Goal: Communication & Community: Answer question/provide support

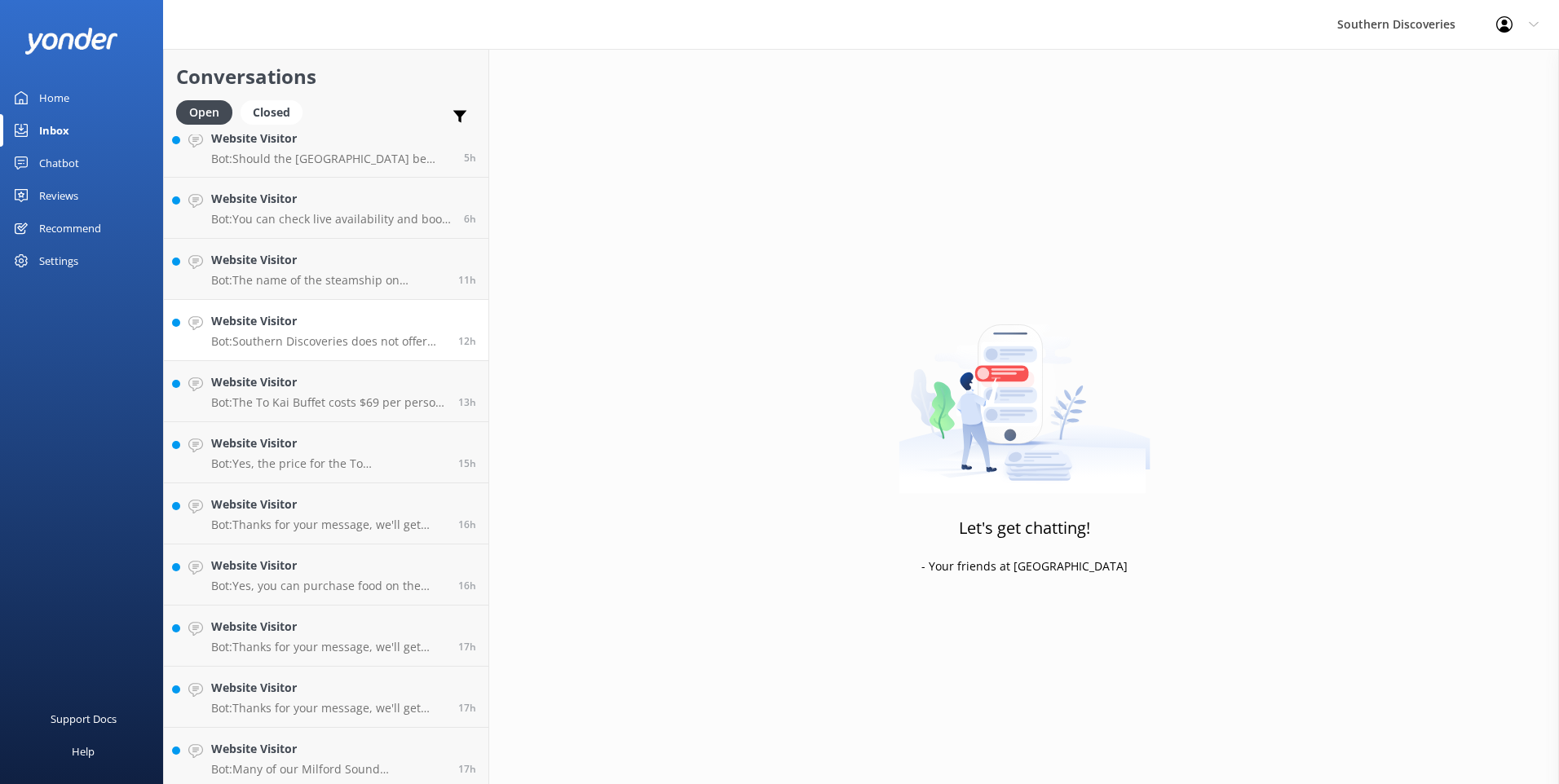
scroll to position [23, 0]
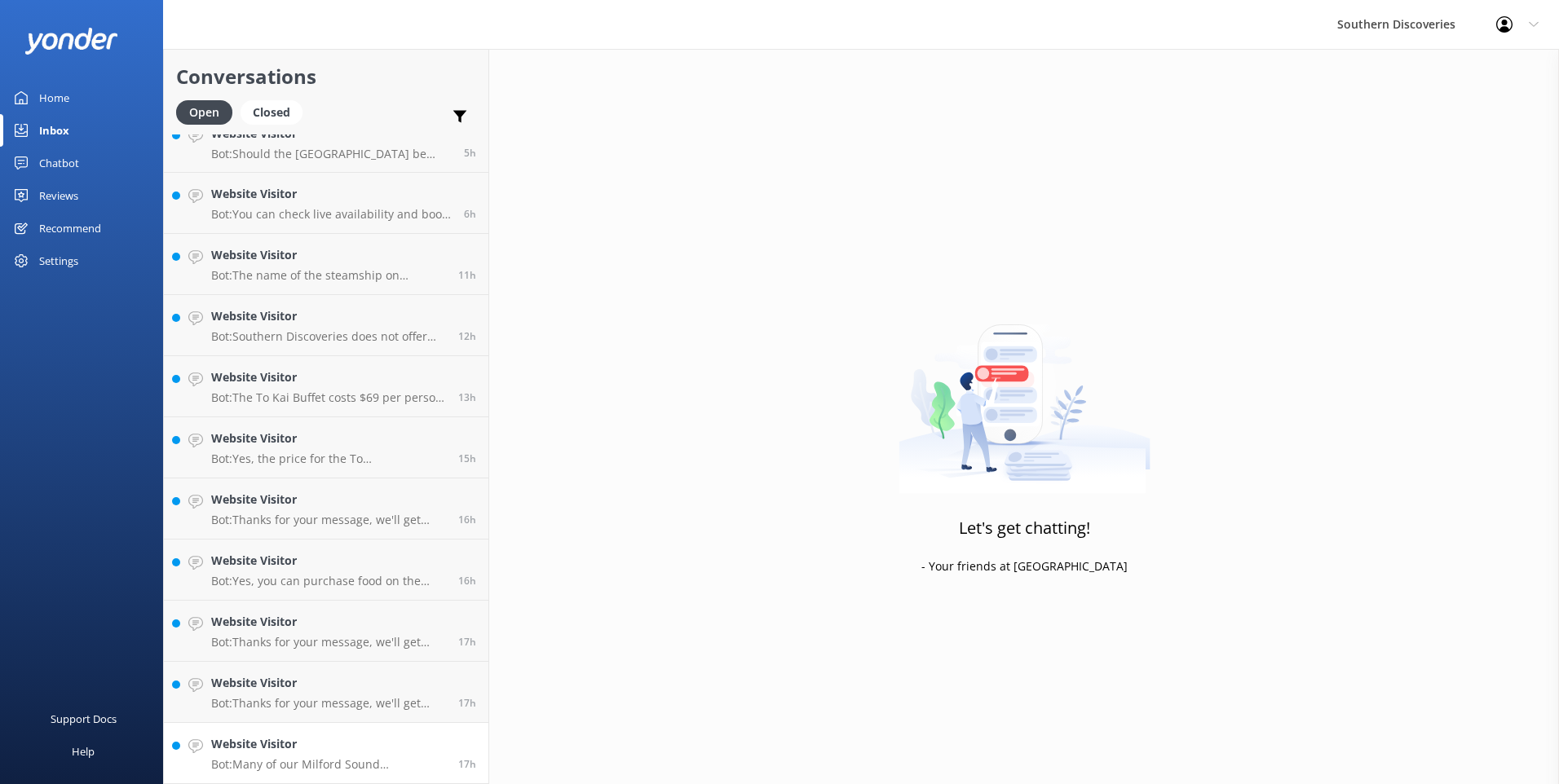
click at [289, 751] on h4 "Website Visitor" at bounding box center [328, 744] width 235 height 18
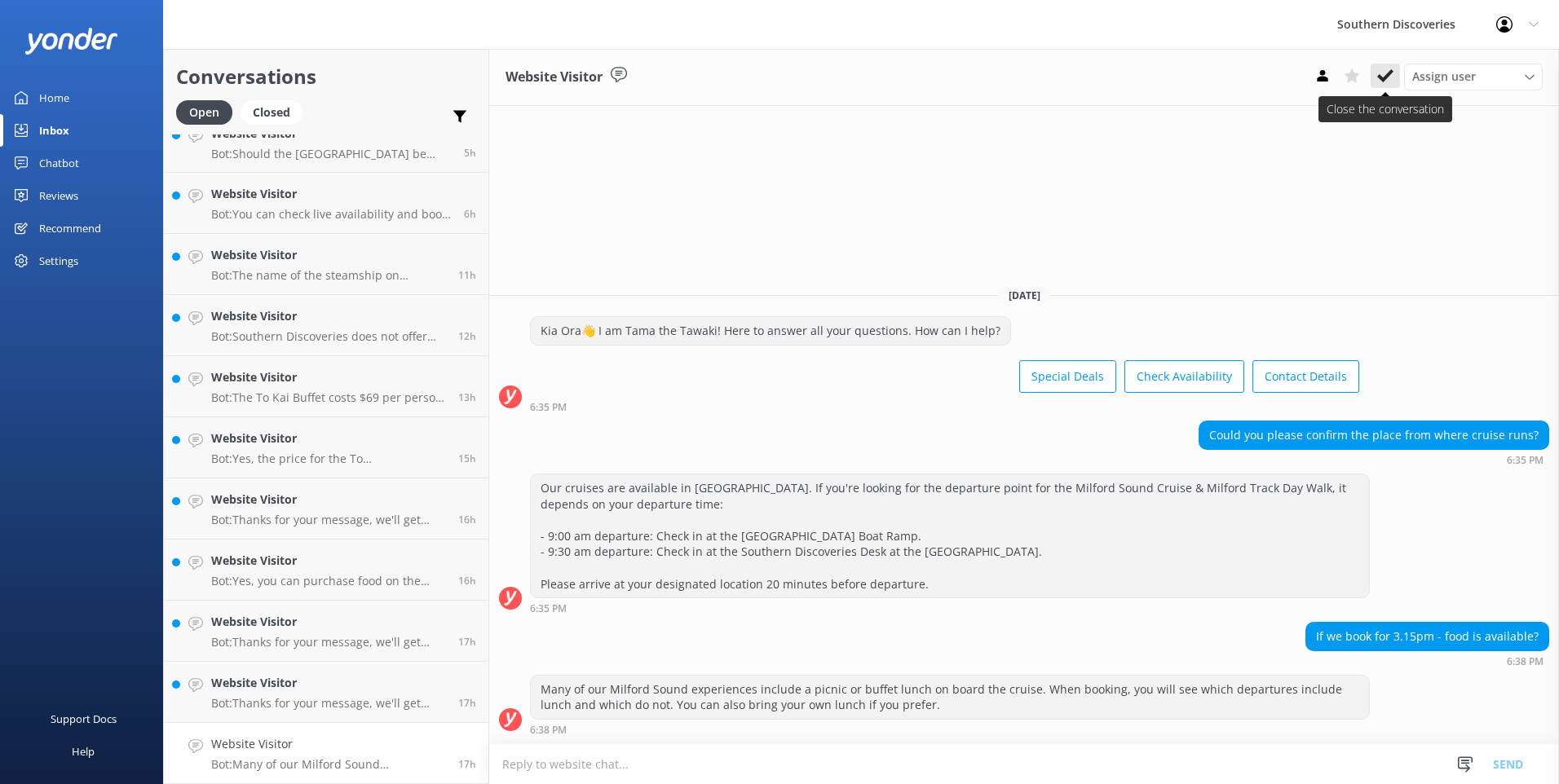
click at [1386, 78] on use at bounding box center [1386, 75] width 17 height 13
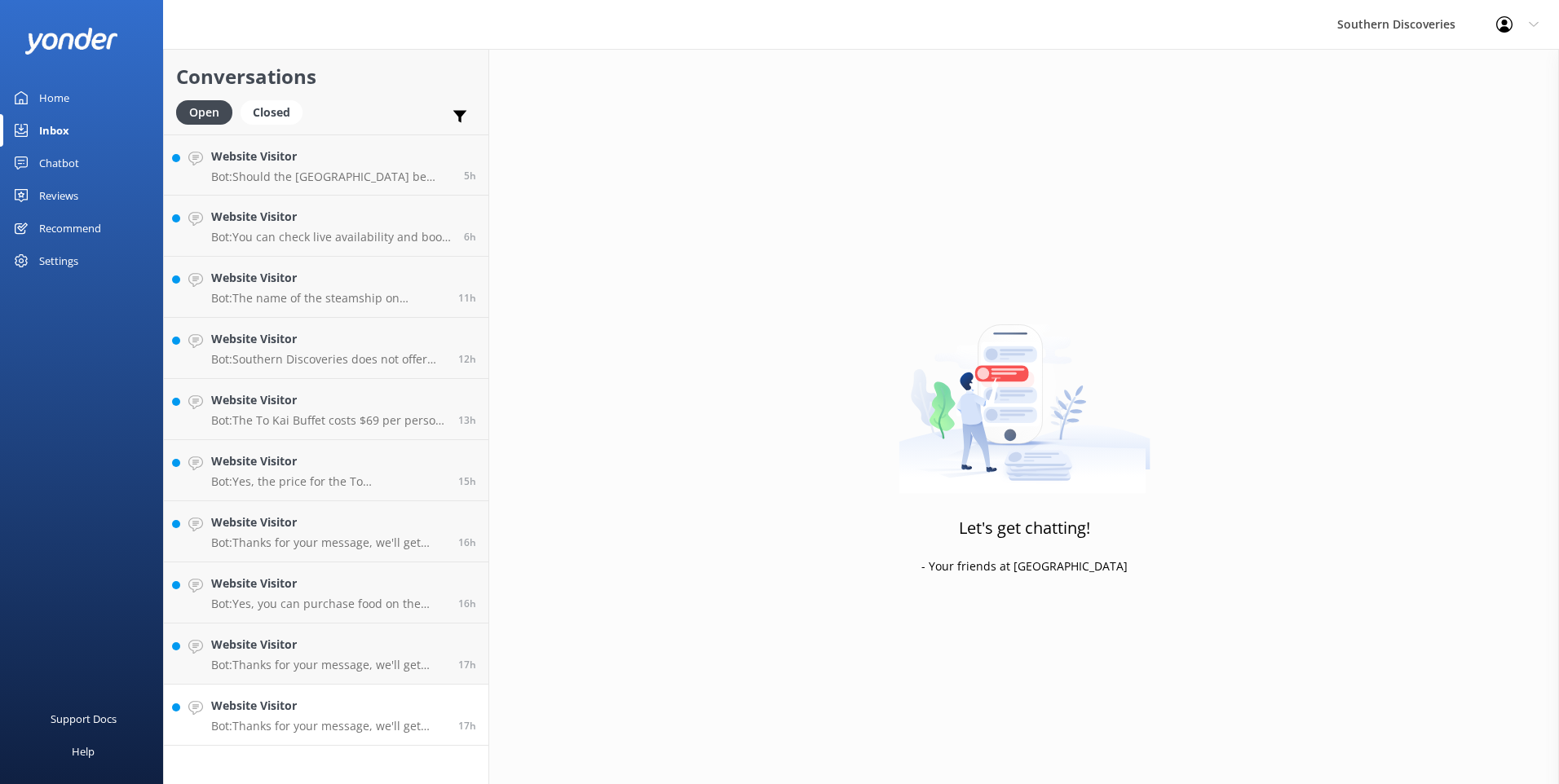
click at [288, 688] on link "Website Visitor Bot: Thanks for your message, we'll get back to you as soon as …" at bounding box center [325, 715] width 325 height 61
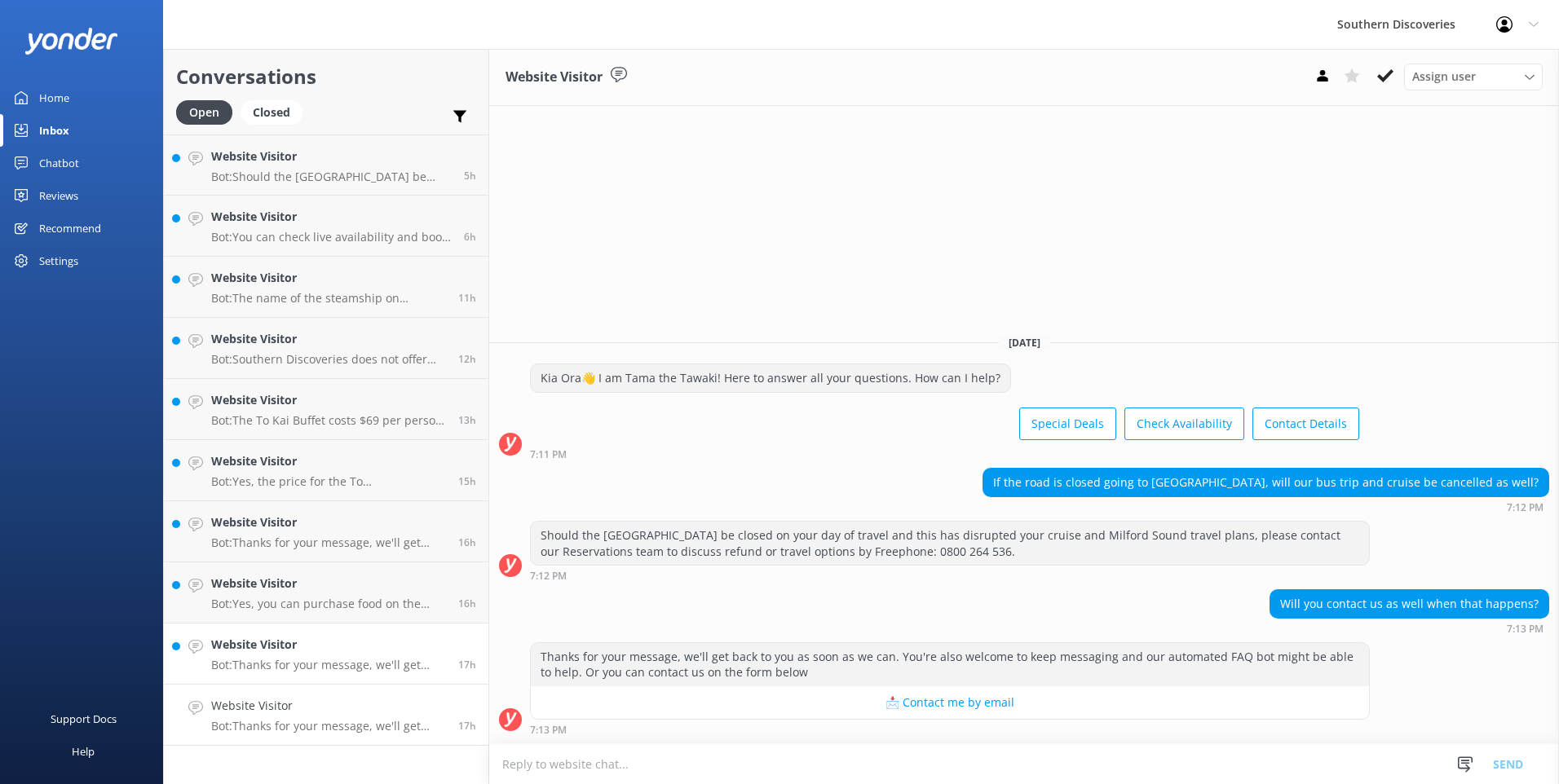
click at [335, 660] on p "Bot: Thanks for your message, we'll get back to you as soon as we can. You're a…" at bounding box center [328, 665] width 235 height 15
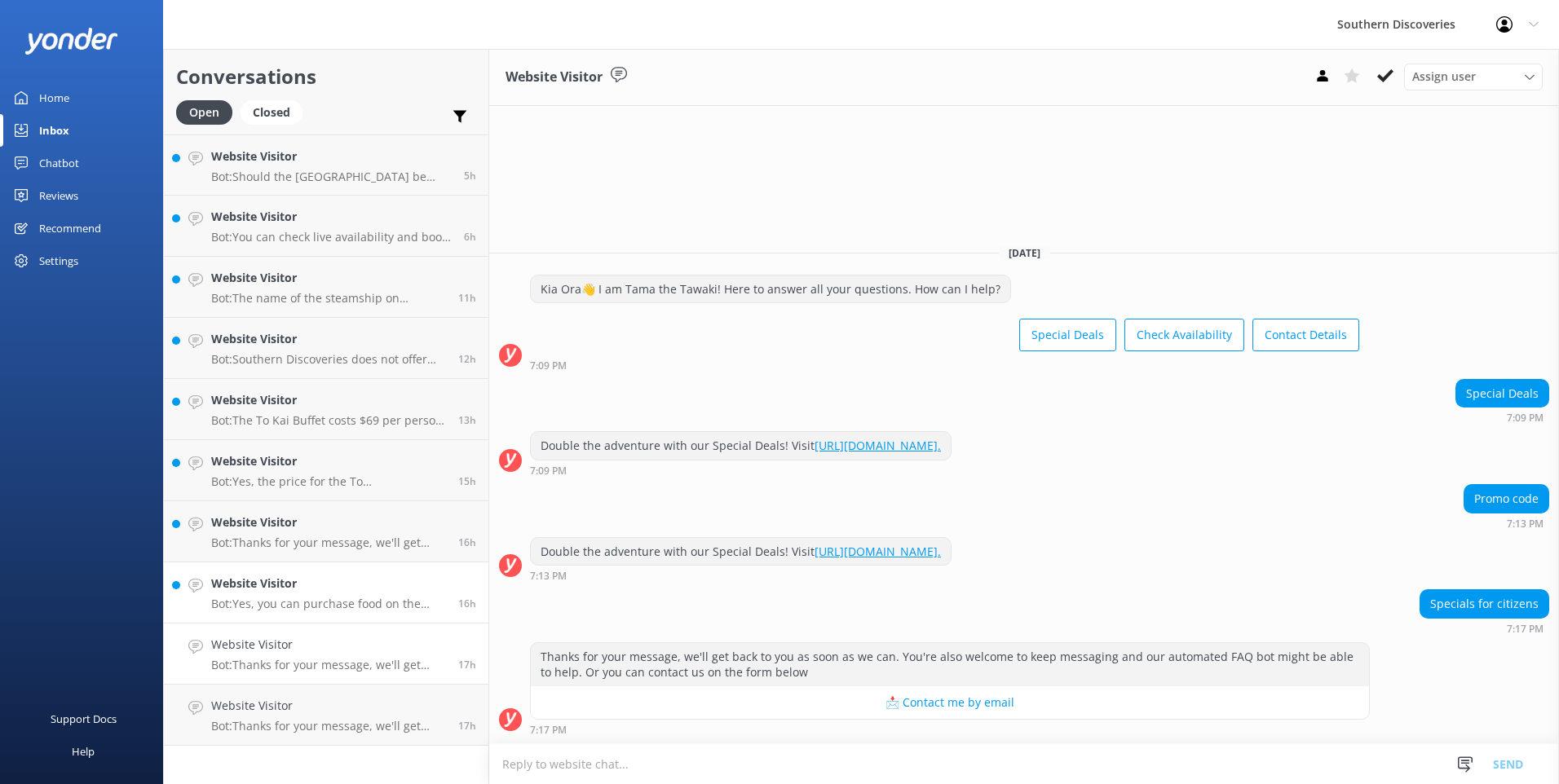
click at [340, 595] on div "Website Visitor Bot: Yes, you can purchase food on the Milford Sound Nature Cru…" at bounding box center [328, 592] width 235 height 36
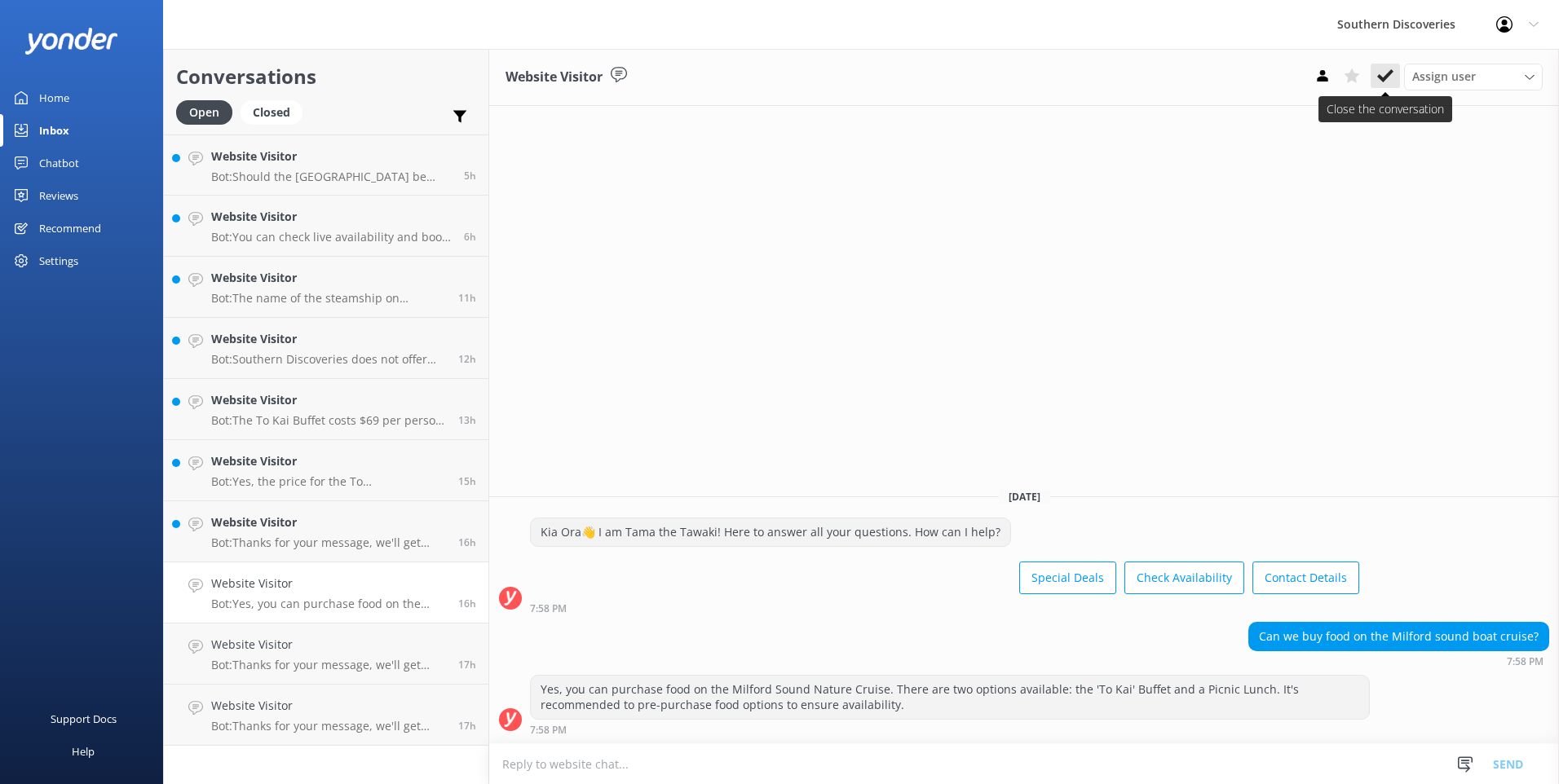
click at [1376, 70] on button at bounding box center [1385, 75] width 29 height 24
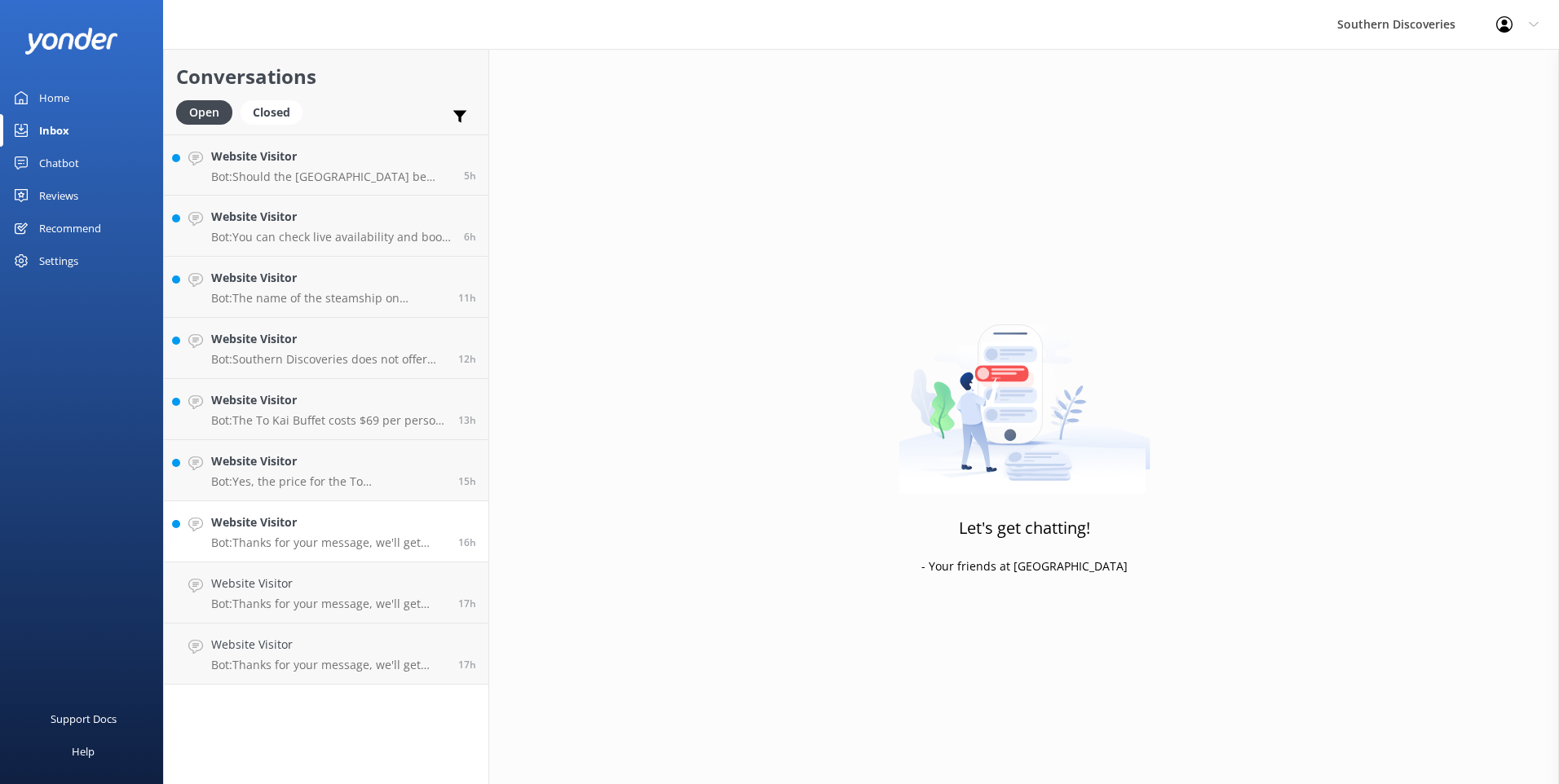
click at [252, 531] on h4 "Website Visitor" at bounding box center [328, 523] width 235 height 18
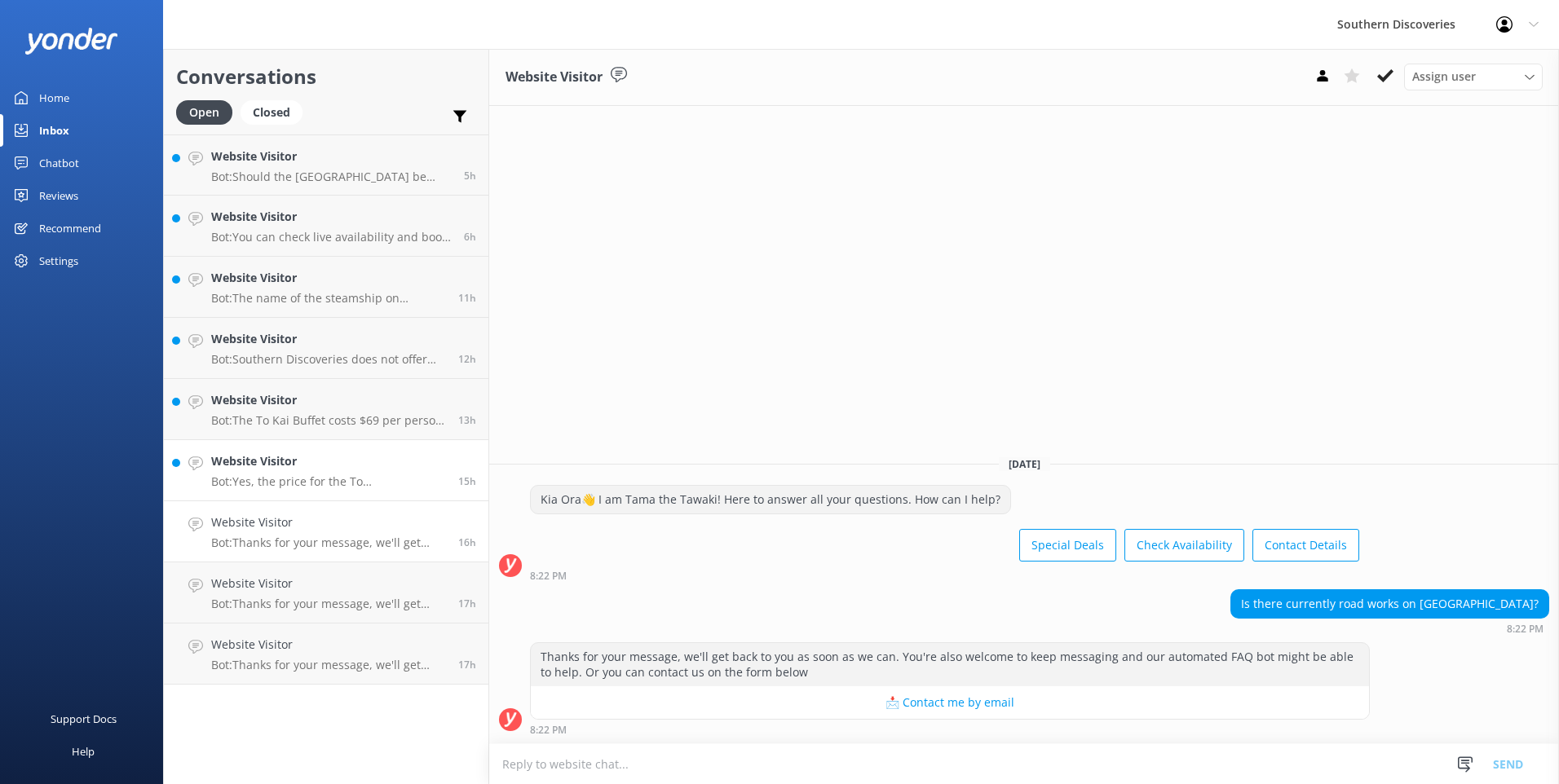
click at [376, 445] on link "Website Visitor Bot: Yes, the price for the To [PERSON_NAME] is $69 per person.…" at bounding box center [325, 470] width 325 height 61
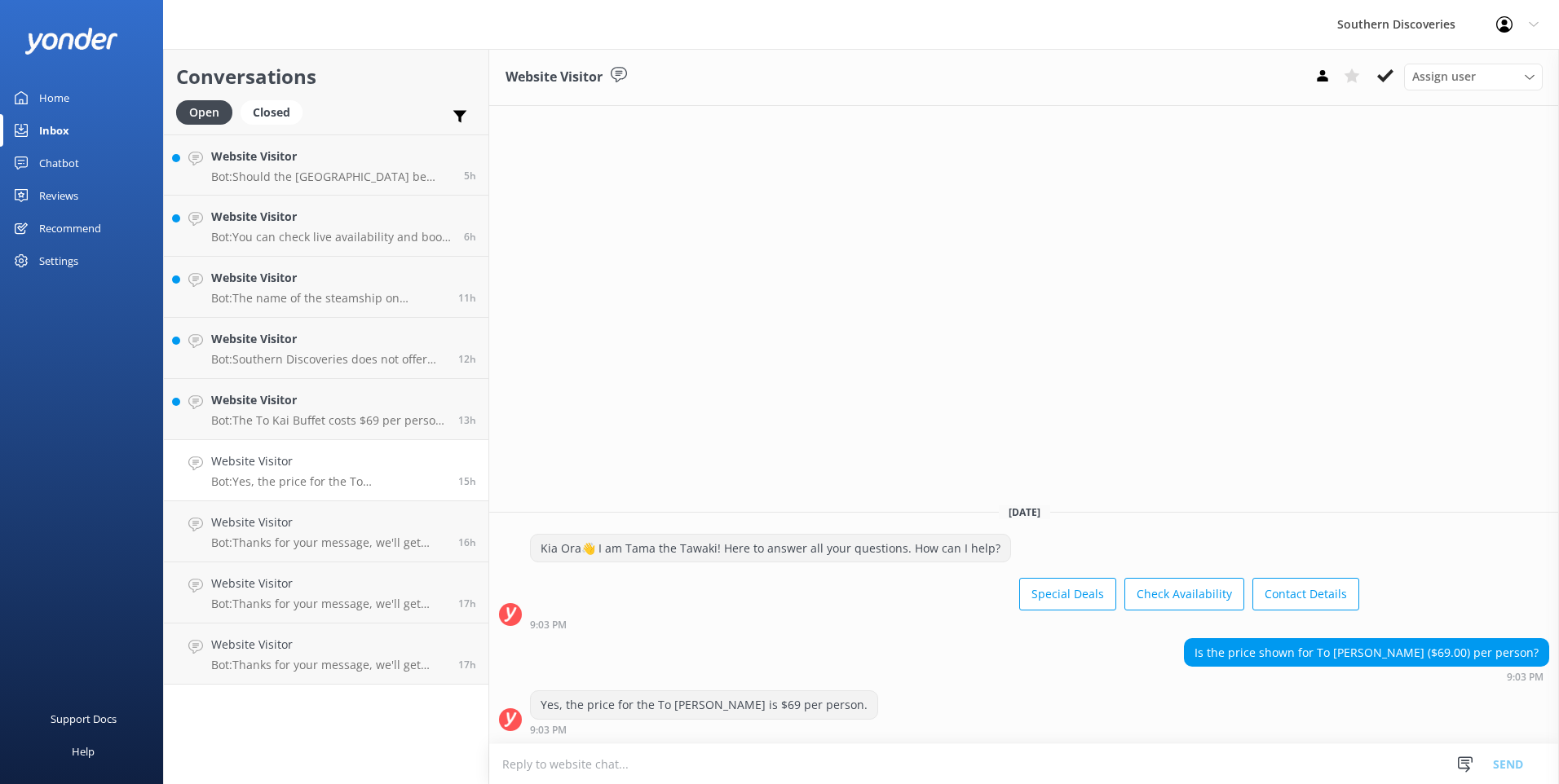
drag, startPoint x: 1375, startPoint y: 71, endPoint x: 1359, endPoint y: 92, distance: 26.4
click at [1376, 71] on button at bounding box center [1385, 75] width 29 height 24
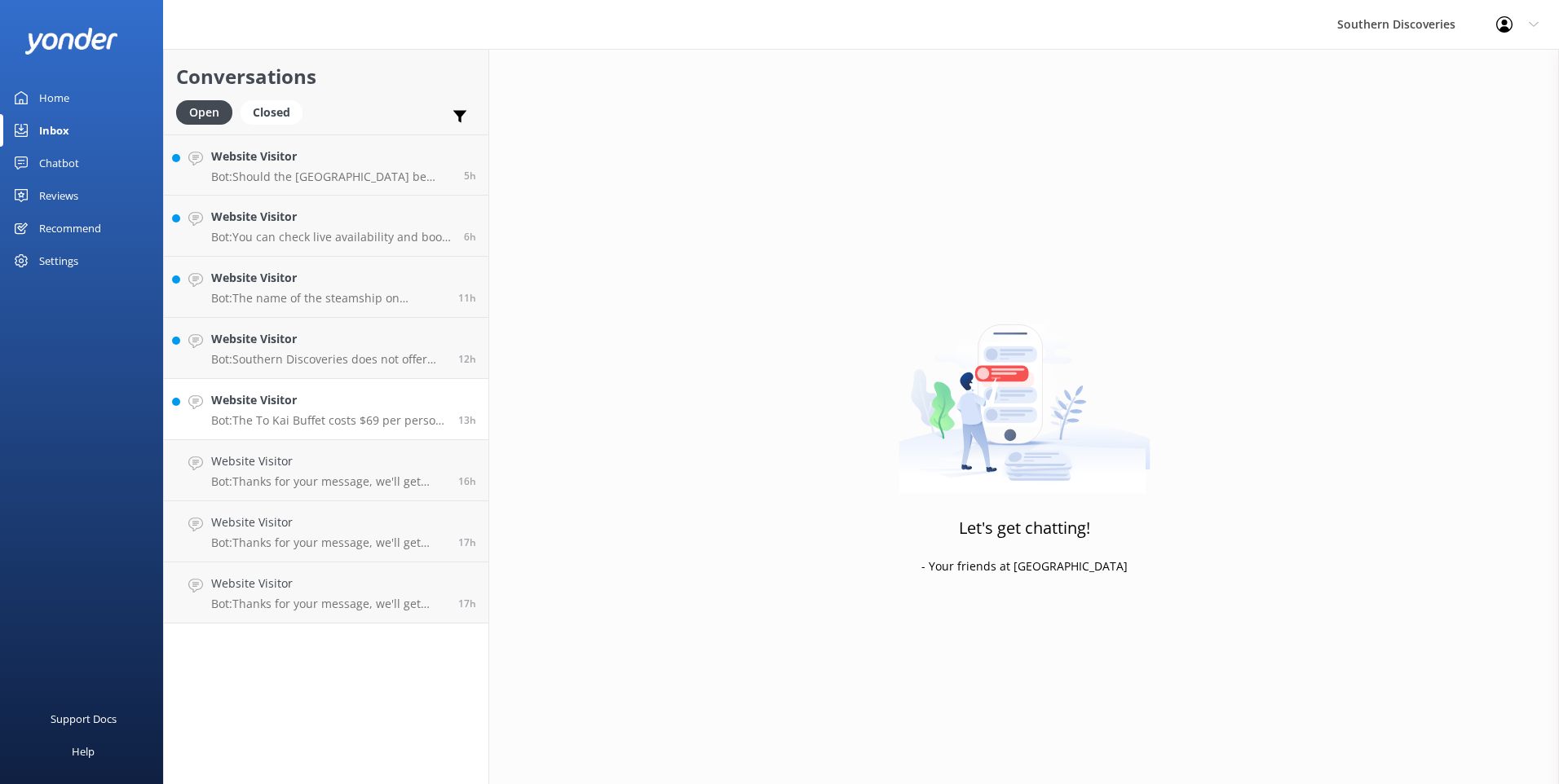
click at [347, 392] on h4 "Website Visitor" at bounding box center [328, 401] width 235 height 18
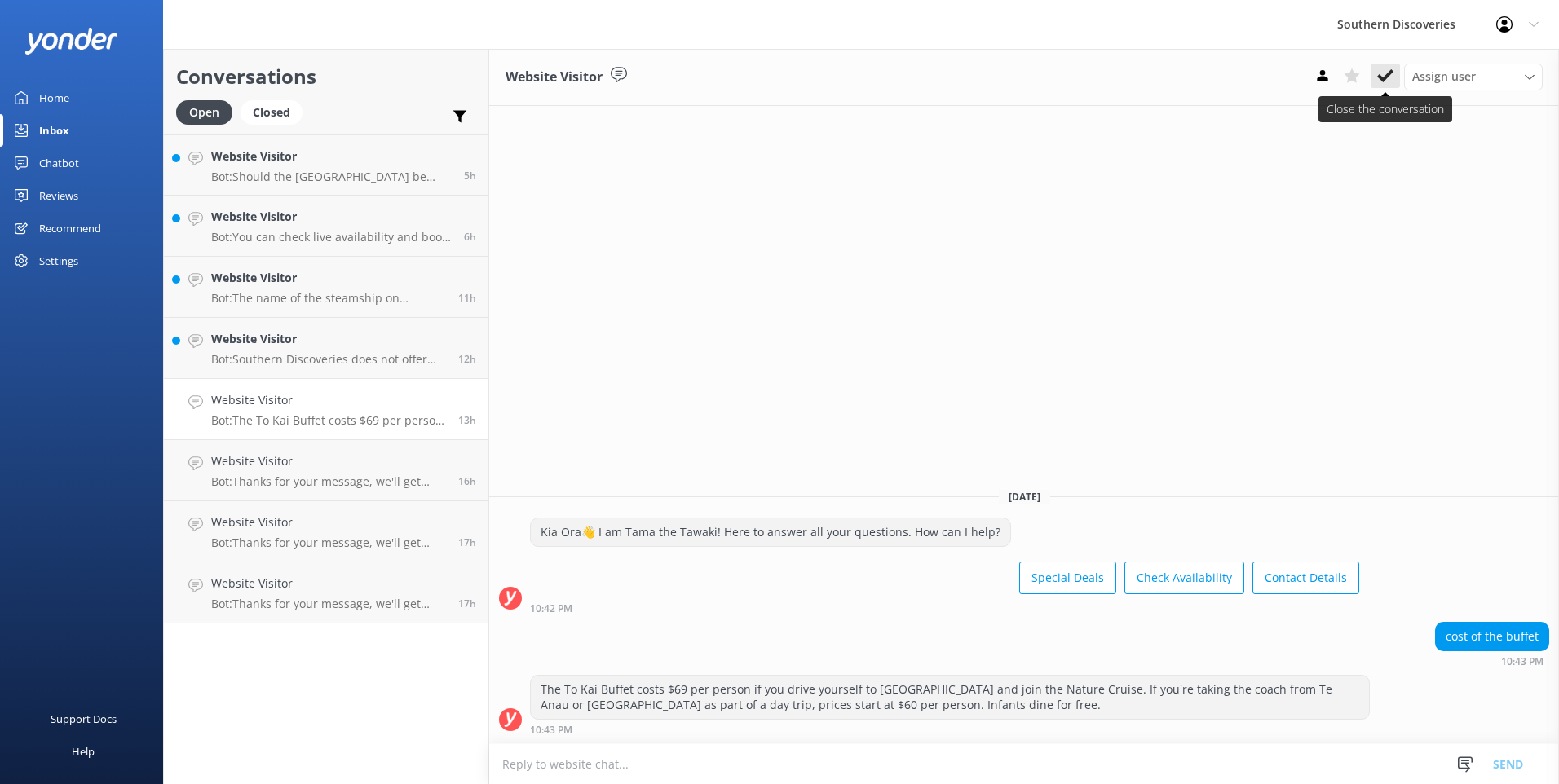
click at [1383, 78] on use at bounding box center [1386, 75] width 17 height 13
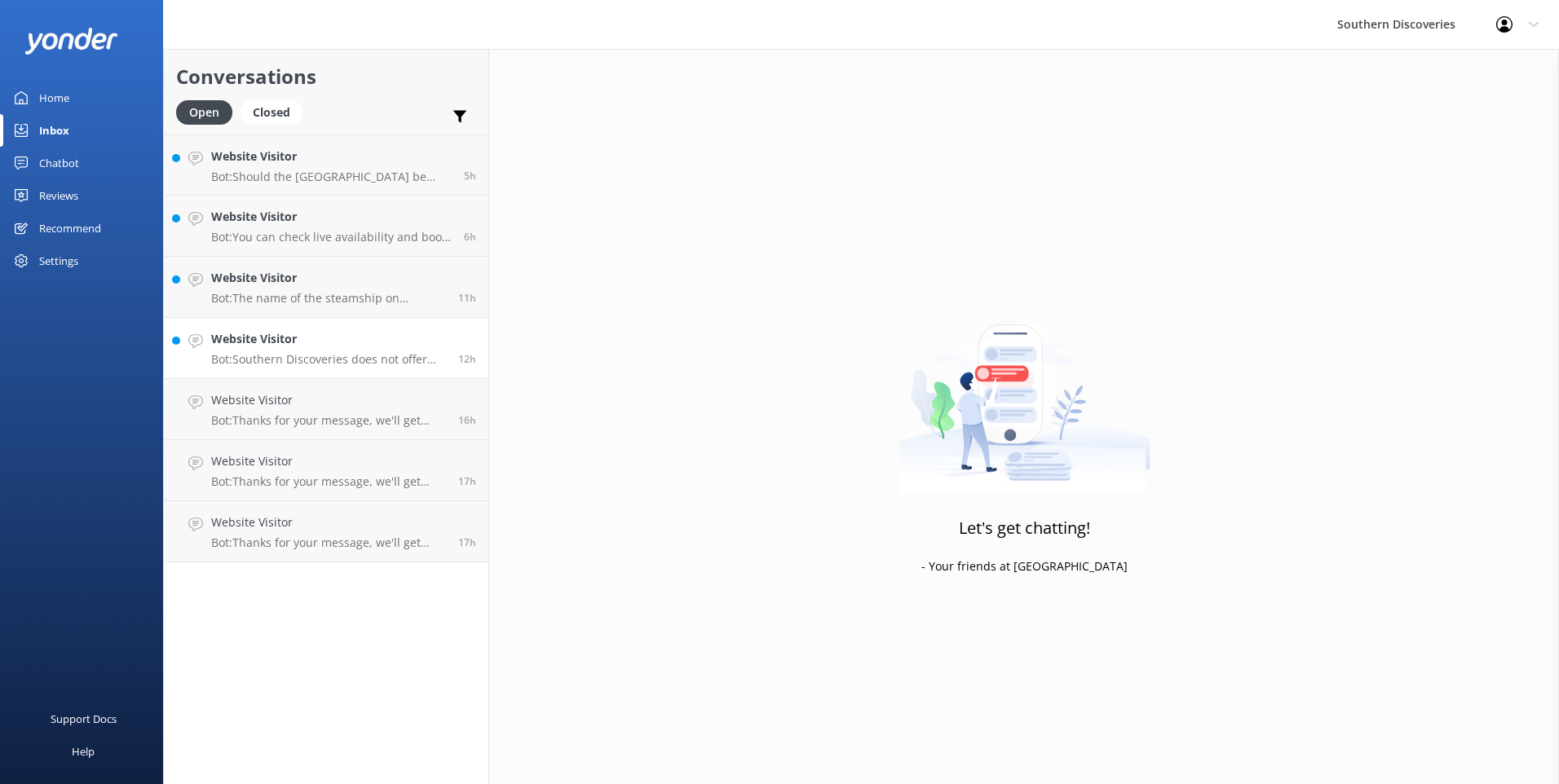
click at [444, 368] on link "Website Visitor Bot: Southern Discoveries does not offer customer parking at ou…" at bounding box center [325, 348] width 325 height 61
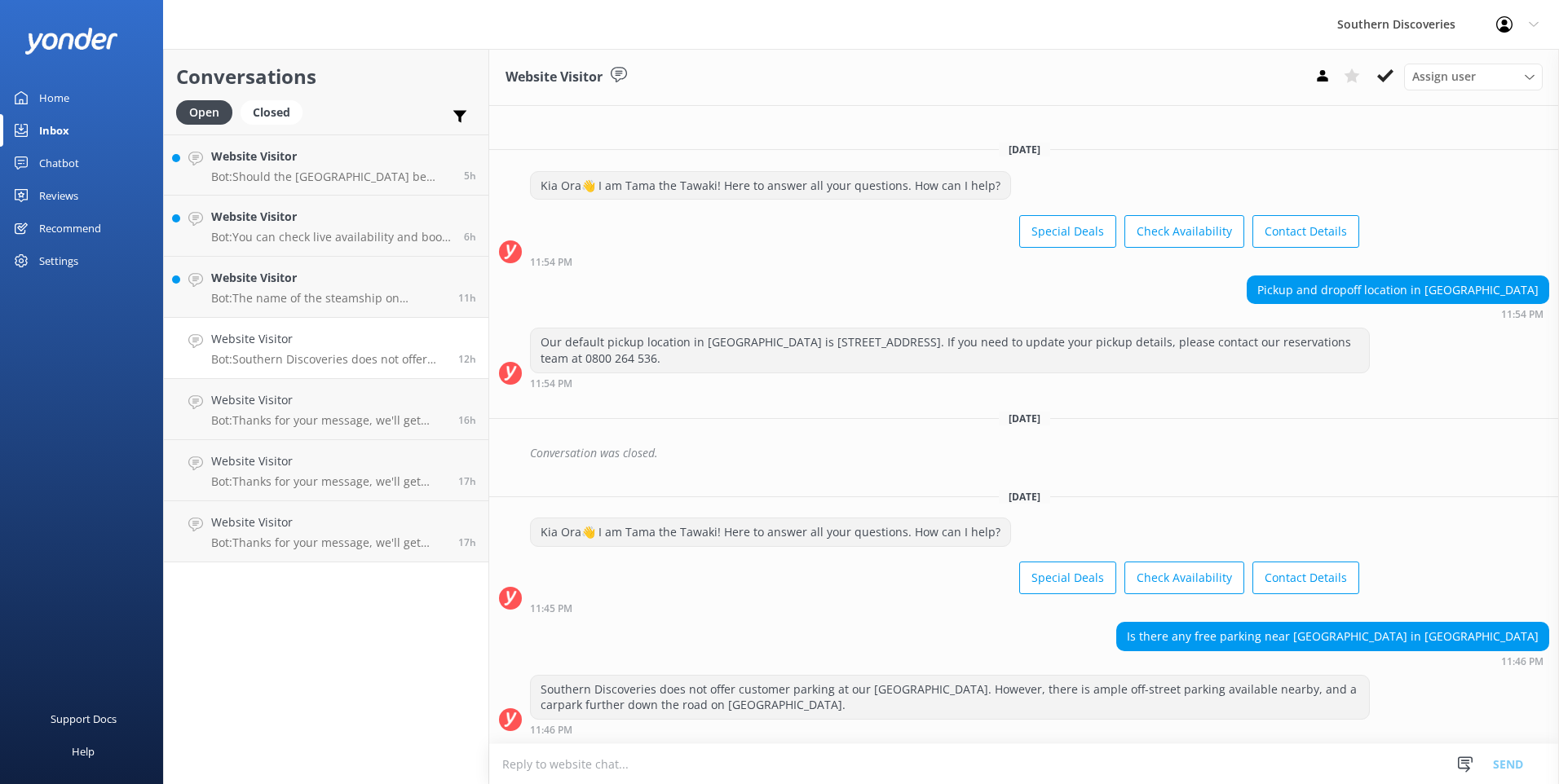
click at [1381, 74] on icon at bounding box center [1386, 76] width 17 height 17
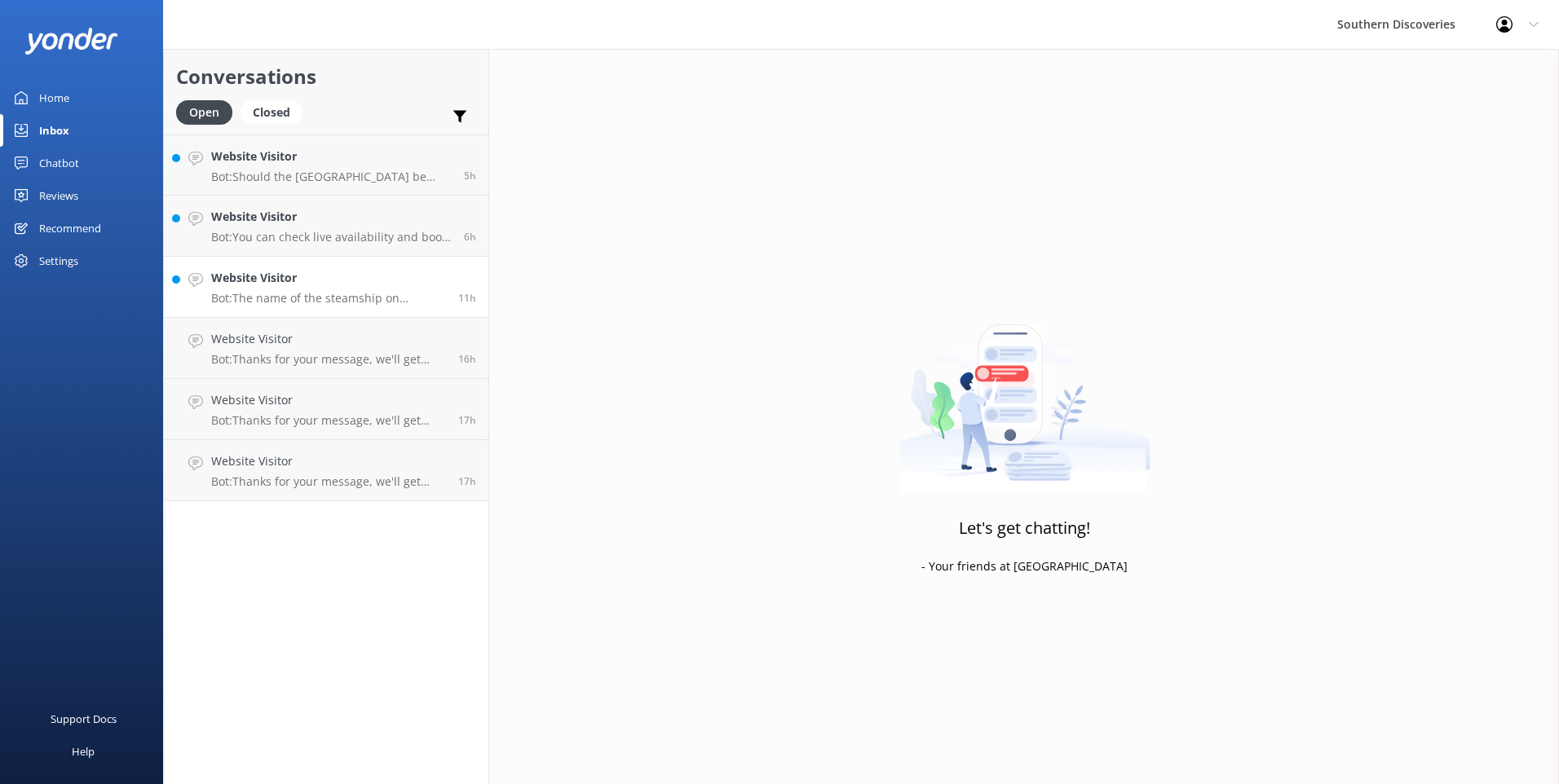
click at [230, 287] on h4 "Website Visitor" at bounding box center [328, 278] width 235 height 18
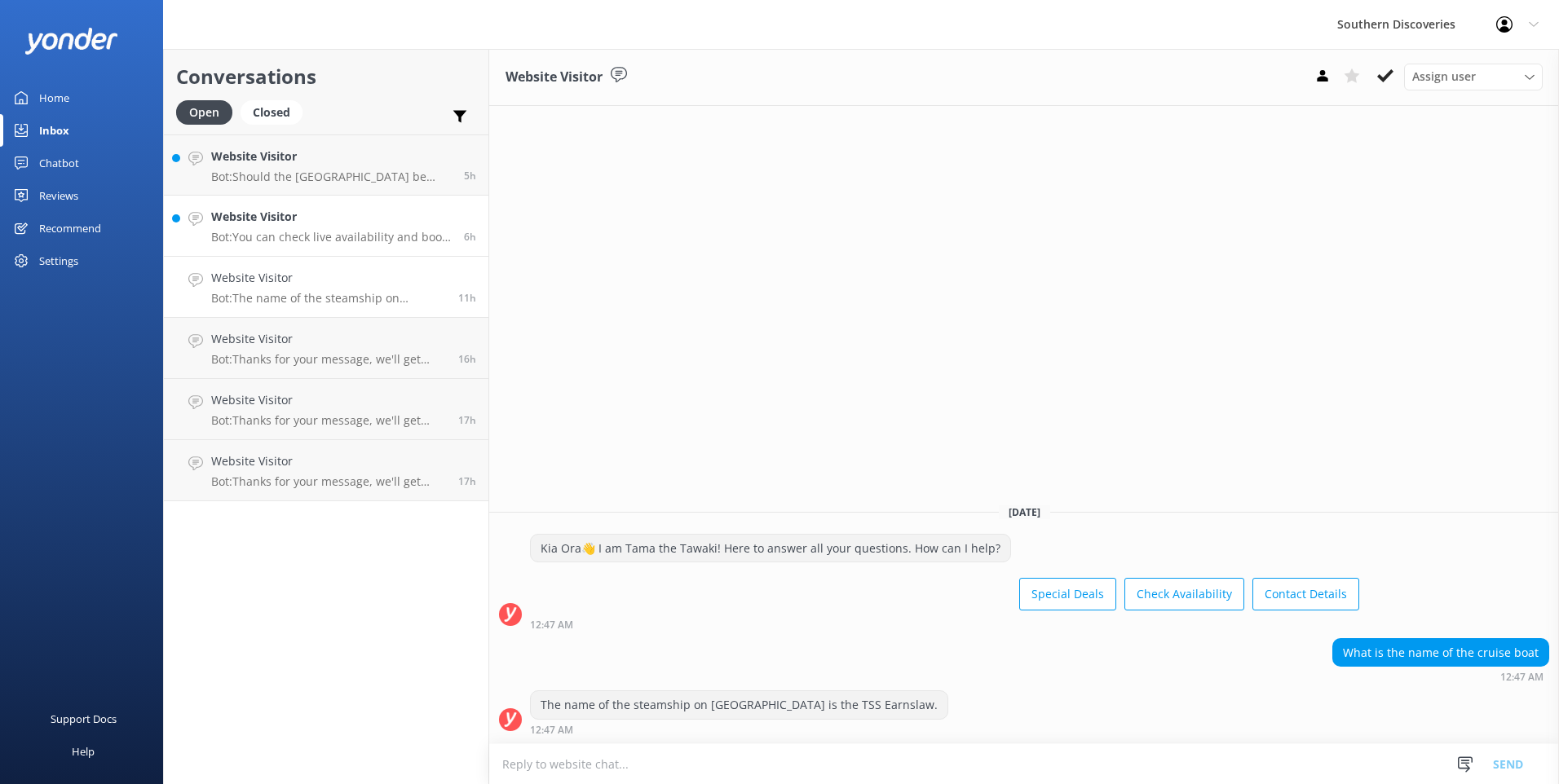
click at [250, 221] on h4 "Website Visitor" at bounding box center [331, 217] width 241 height 18
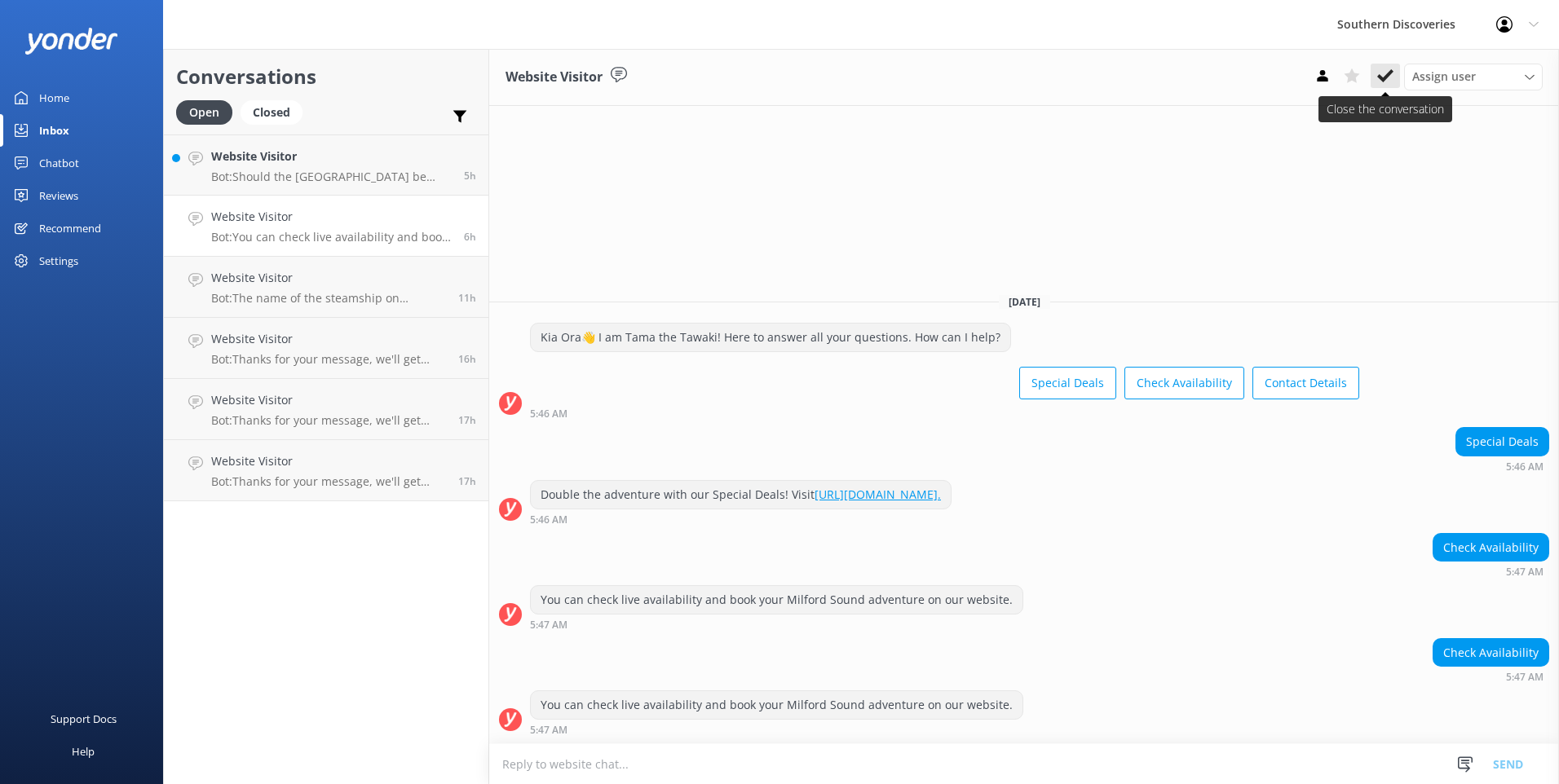
click at [1386, 82] on icon at bounding box center [1386, 76] width 17 height 17
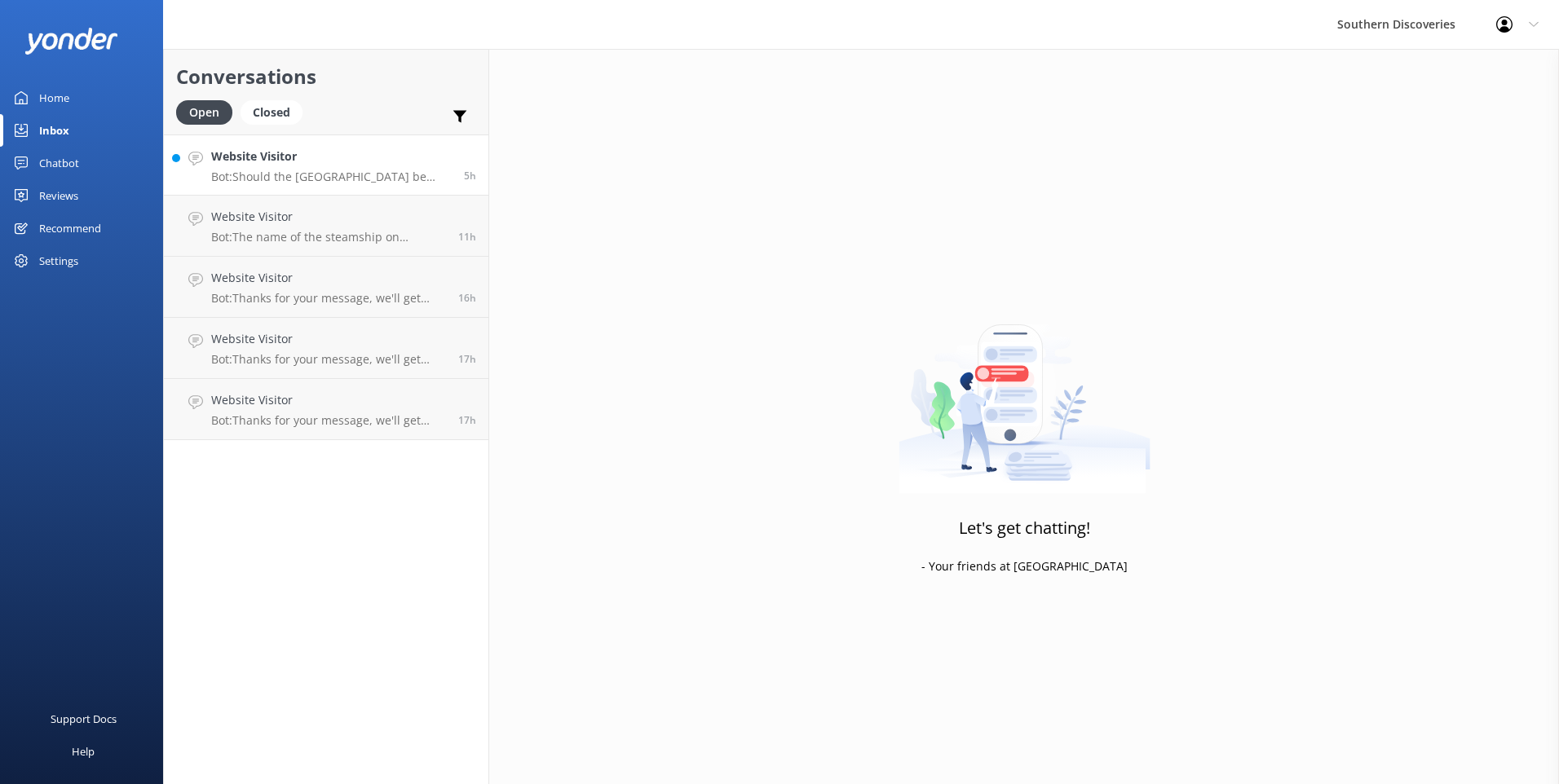
click at [334, 178] on p "Bot: Should the [GEOGRAPHIC_DATA] be closed on your day of travel and this has …" at bounding box center [331, 177] width 241 height 15
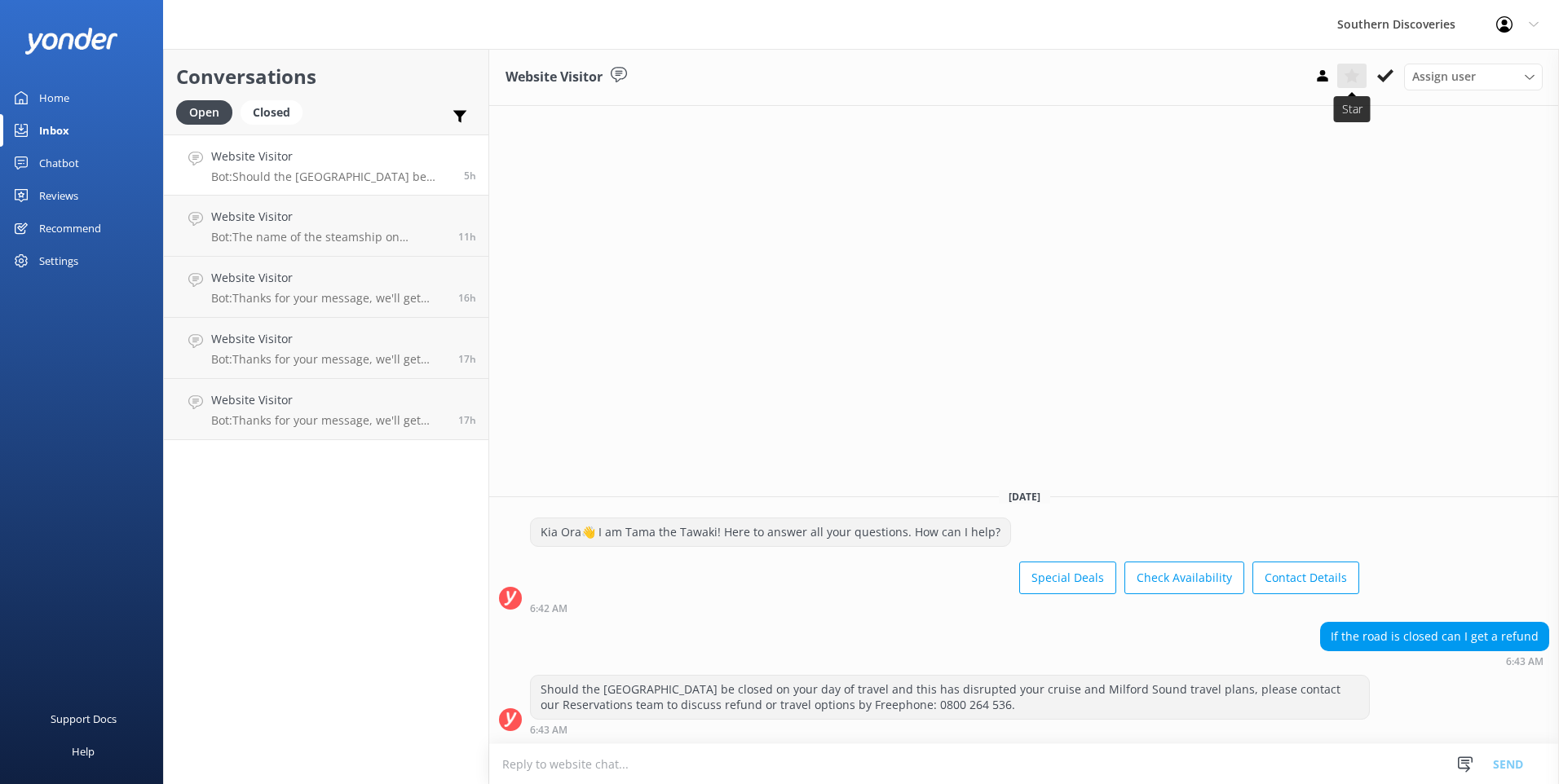
drag, startPoint x: 1395, startPoint y: 70, endPoint x: 1340, endPoint y: 78, distance: 55.6
click at [1395, 69] on button at bounding box center [1385, 75] width 29 height 24
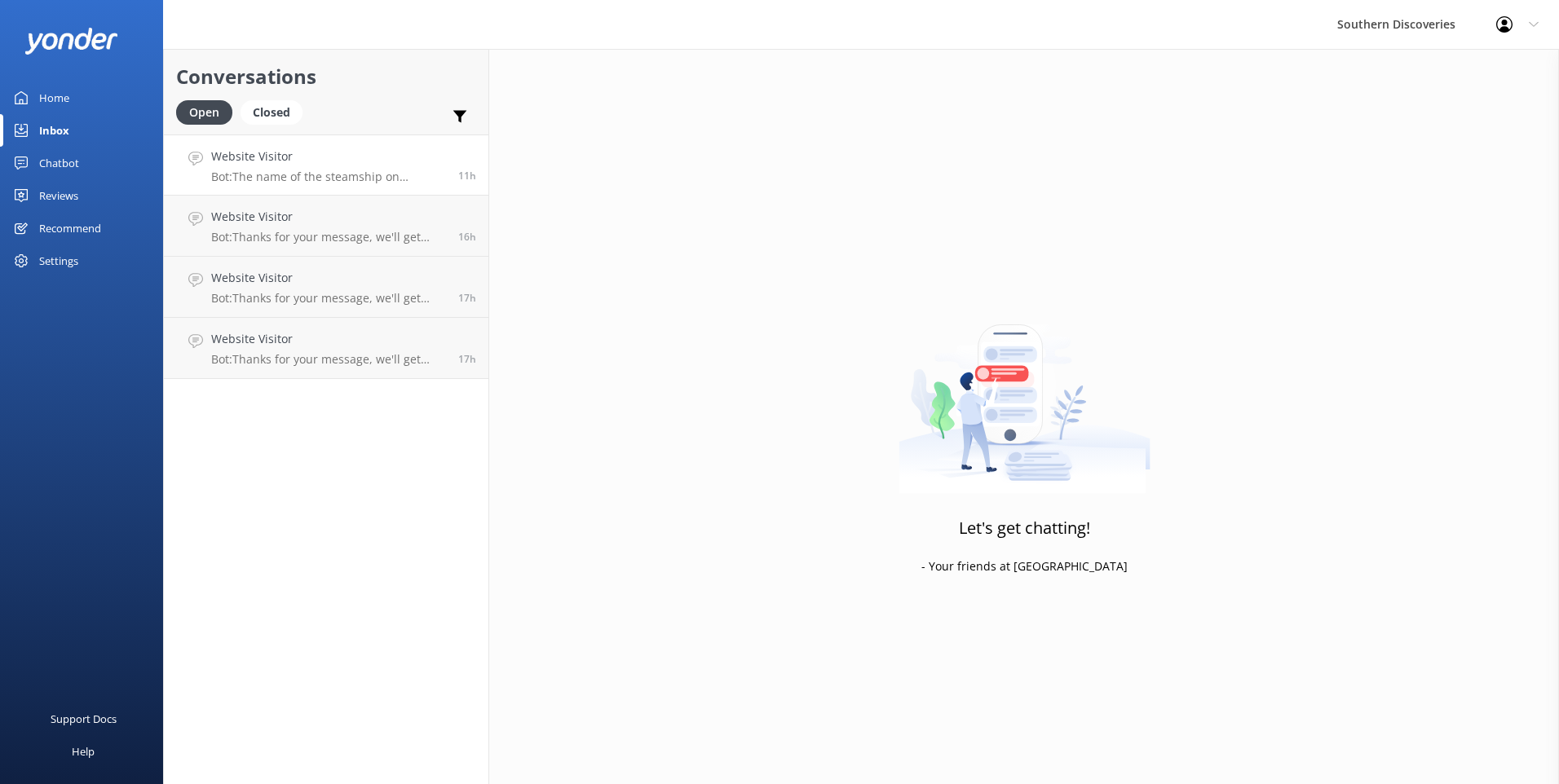
drag, startPoint x: 299, startPoint y: 176, endPoint x: 319, endPoint y: 173, distance: 20.2
click at [301, 174] on p "Bot: The name of the steamship on [GEOGRAPHIC_DATA] is the TSS Earnslaw." at bounding box center [328, 177] width 235 height 15
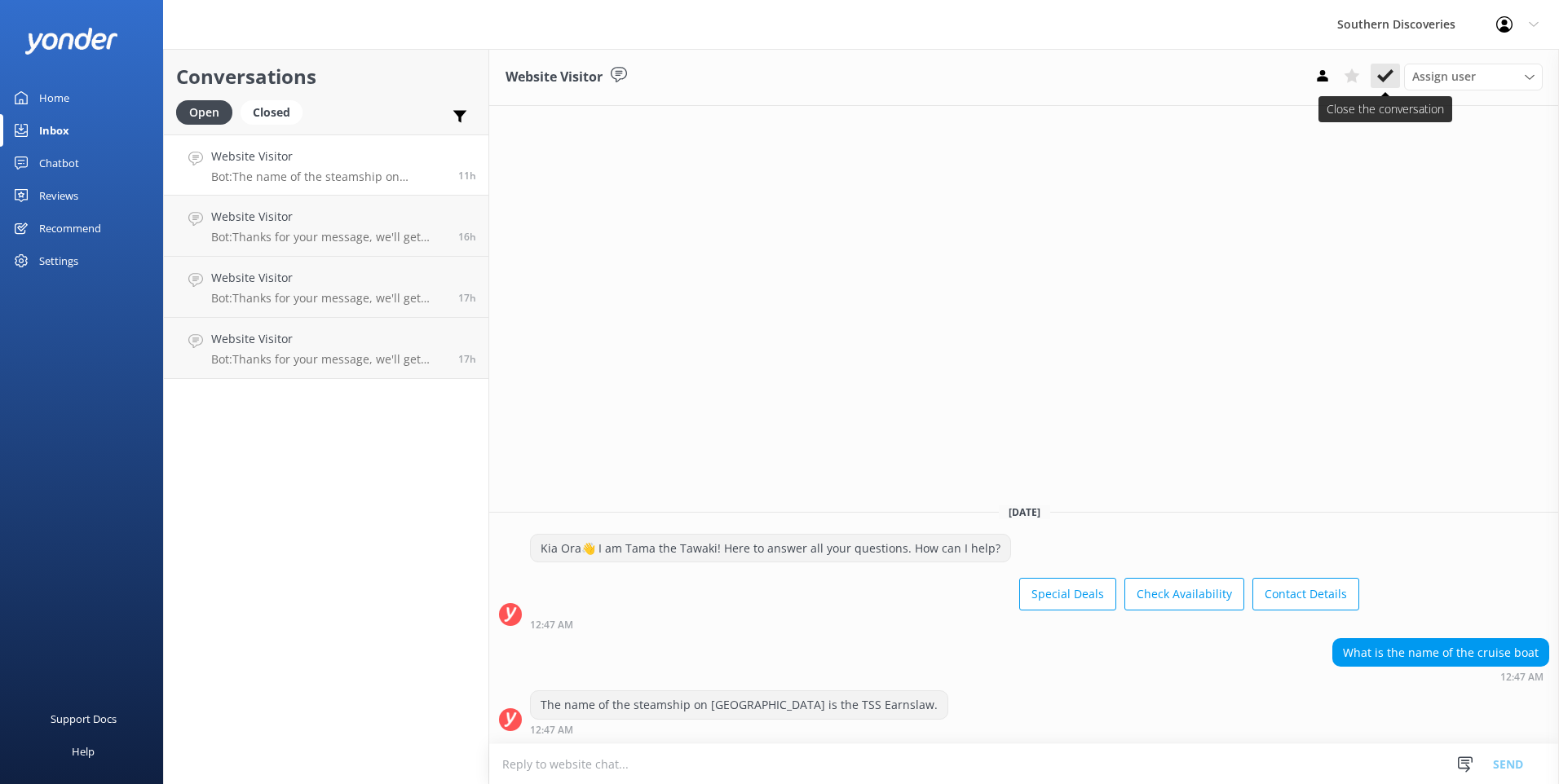
click at [1391, 74] on use at bounding box center [1386, 75] width 17 height 13
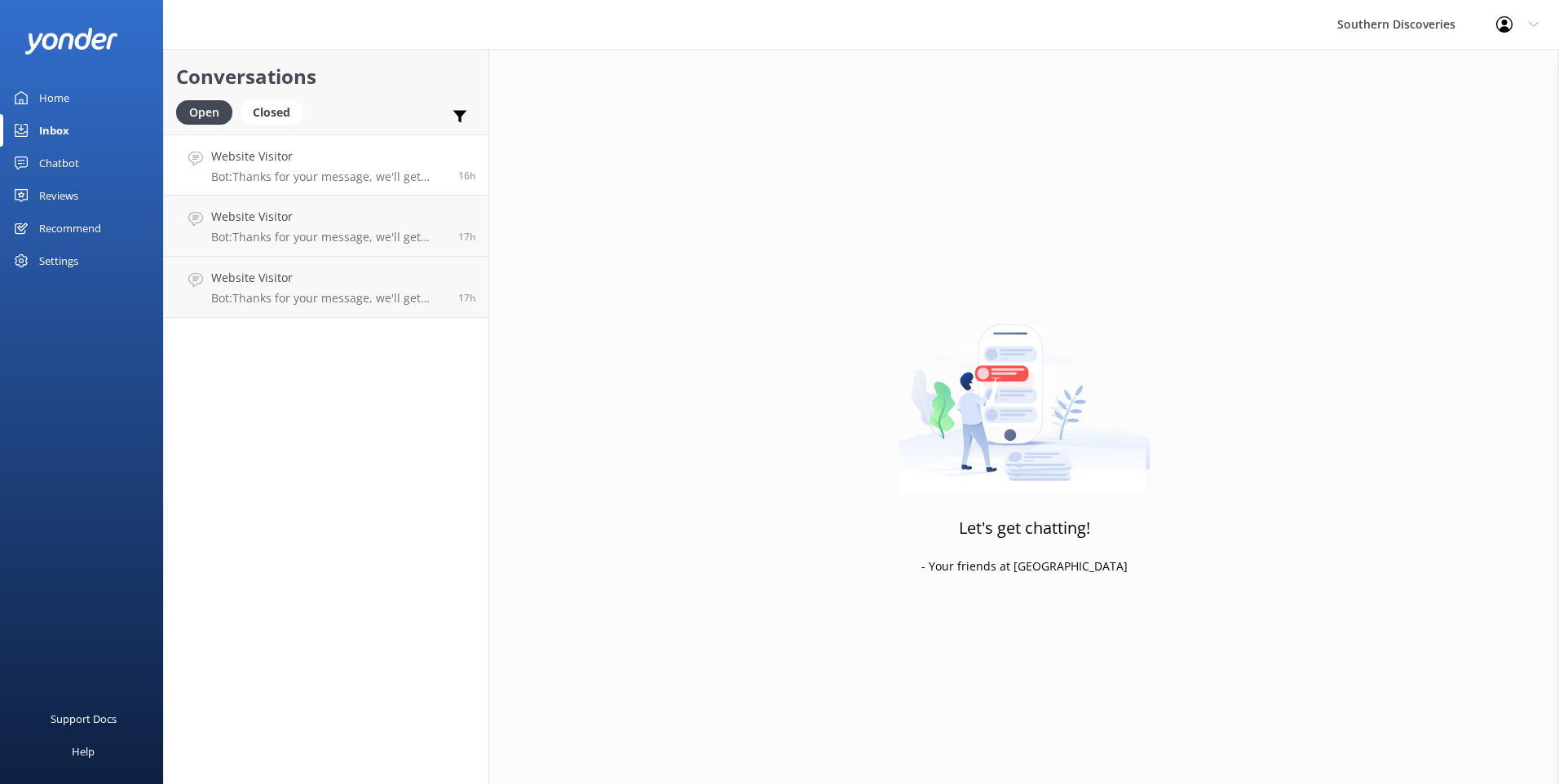
click at [360, 184] on link "Website Visitor Bot: Thanks for your message, we'll get back to you as soon as …" at bounding box center [325, 165] width 325 height 61
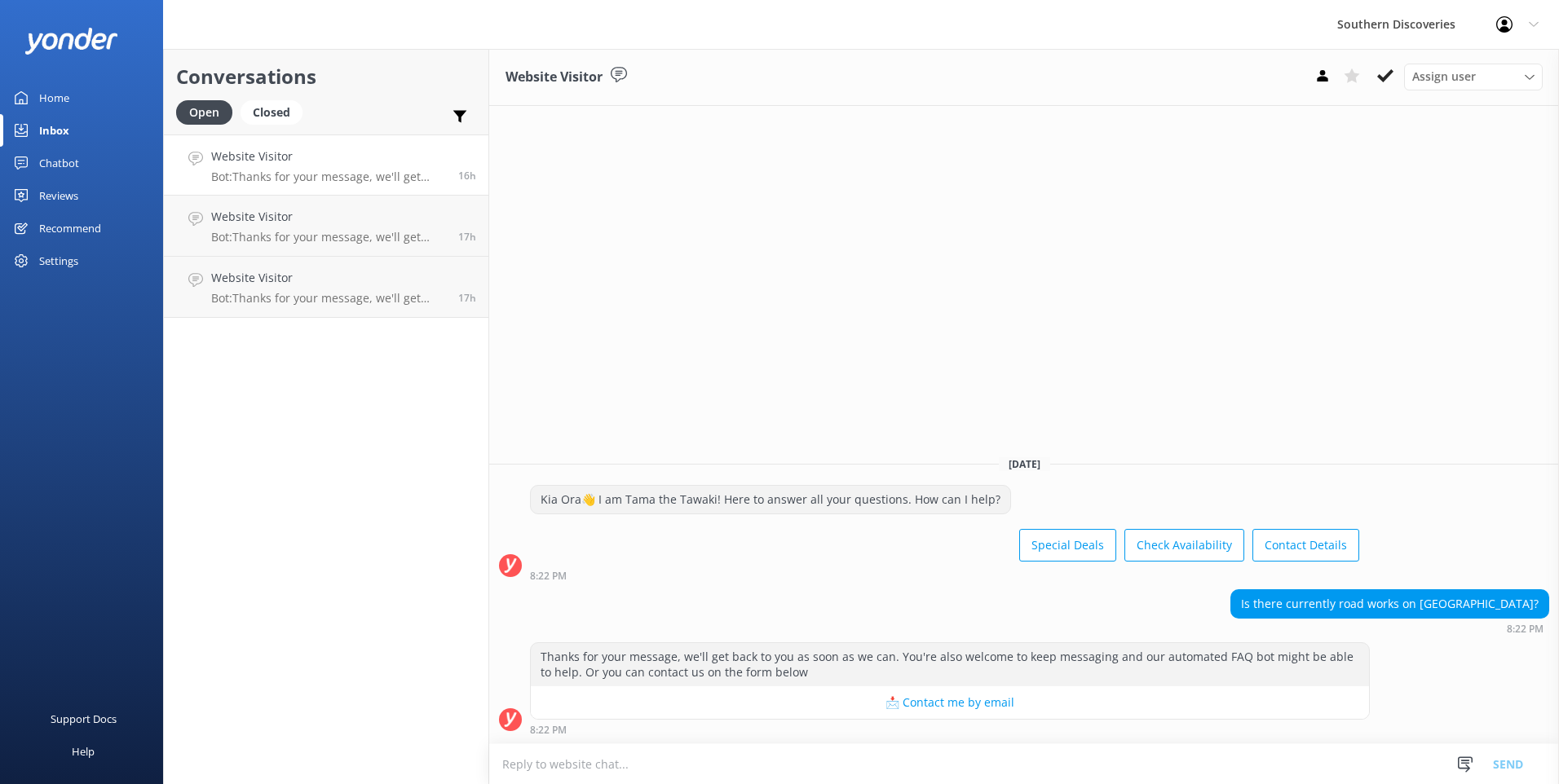
click at [1025, 757] on textarea at bounding box center [1024, 764] width 1070 height 40
click at [737, 777] on textarea "Kia Ora, The Road to [GEOGRAPHIC_DATA]" at bounding box center [1024, 763] width 1070 height 41
click at [810, 777] on textarea "Kia Ora, The Road to [GEOGRAPHIC_DATA] is now open." at bounding box center [1024, 763] width 1070 height 41
type textarea "Kia Ora, The Road to [GEOGRAPHIC_DATA] is now open and safe to drive in. Hope t…"
click at [1496, 763] on button "Send" at bounding box center [1508, 763] width 61 height 41
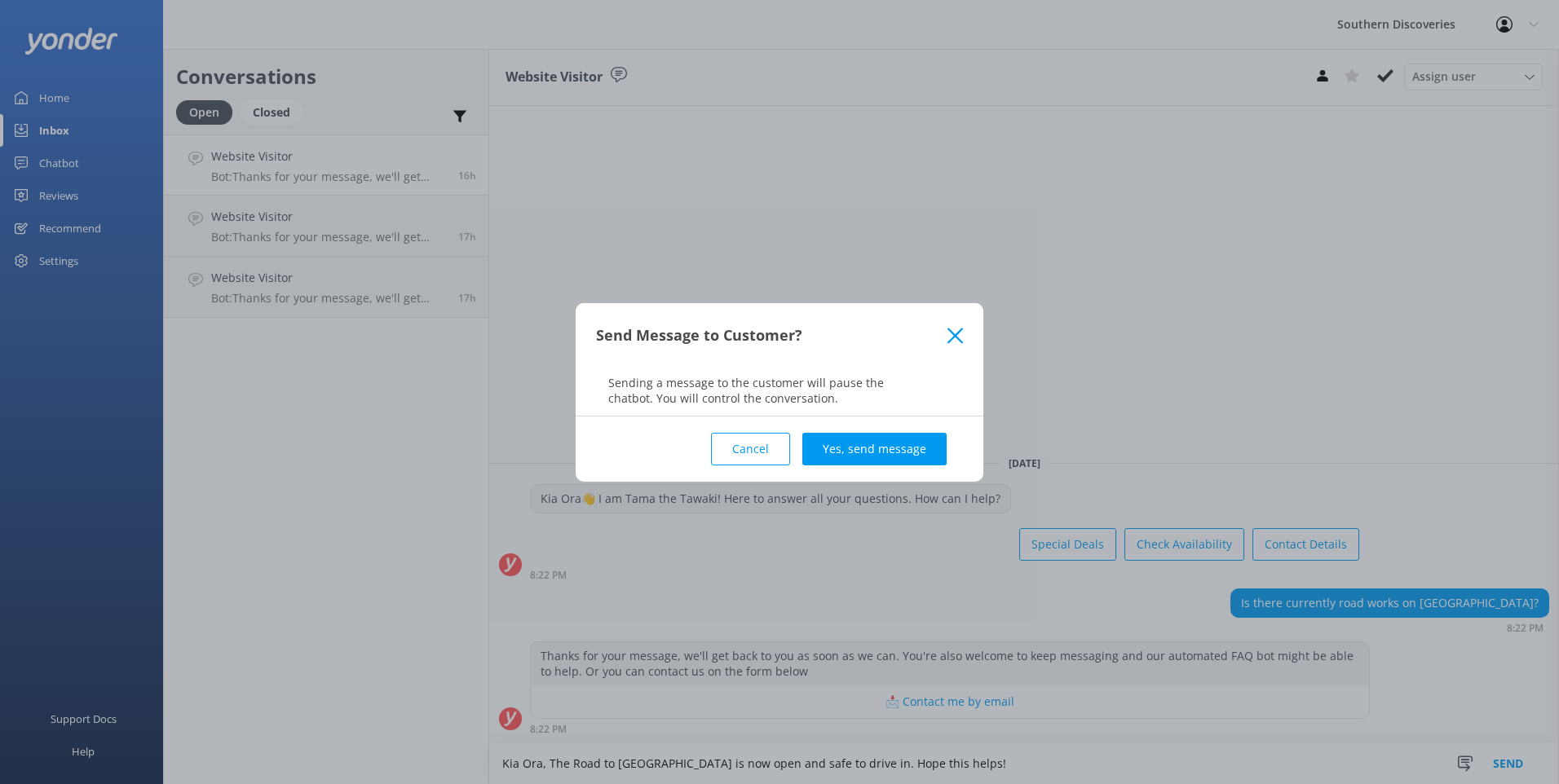
drag, startPoint x: 841, startPoint y: 454, endPoint x: 847, endPoint y: 434, distance: 20.9
click at [843, 454] on button "Yes, send message" at bounding box center [875, 449] width 144 height 32
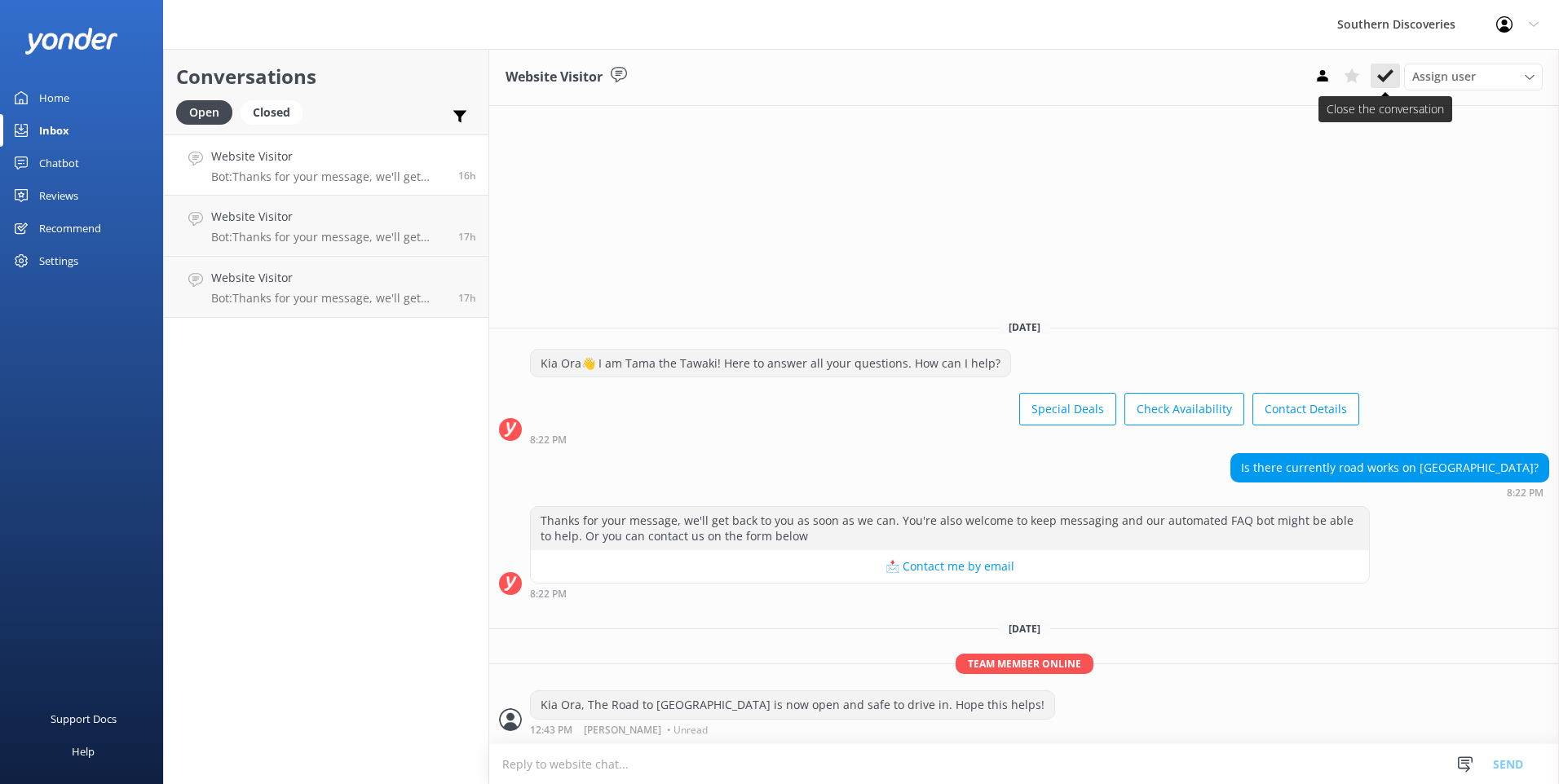
click at [1390, 77] on icon at bounding box center [1386, 76] width 17 height 17
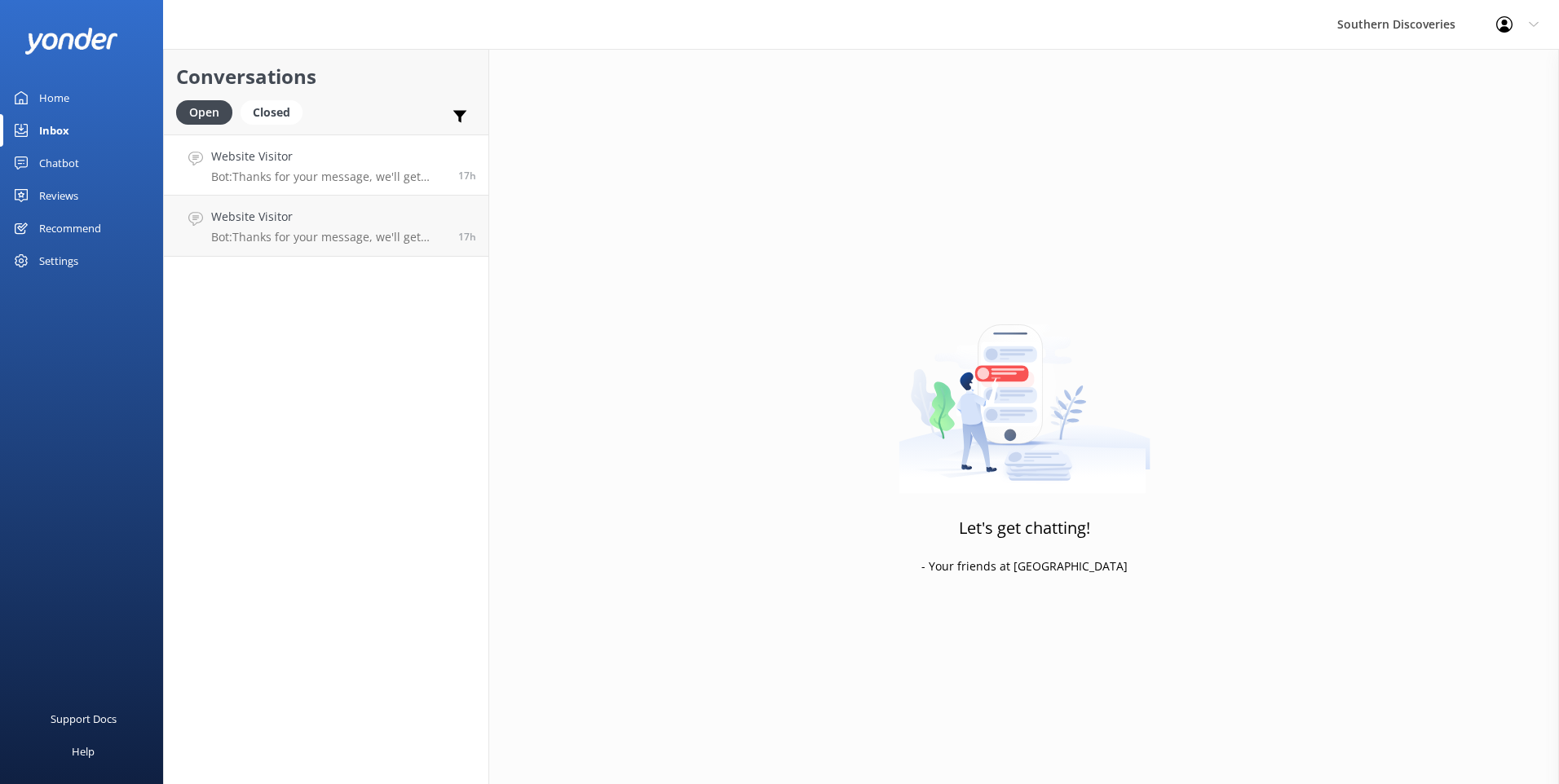
click at [342, 153] on h4 "Website Visitor" at bounding box center [328, 157] width 235 height 18
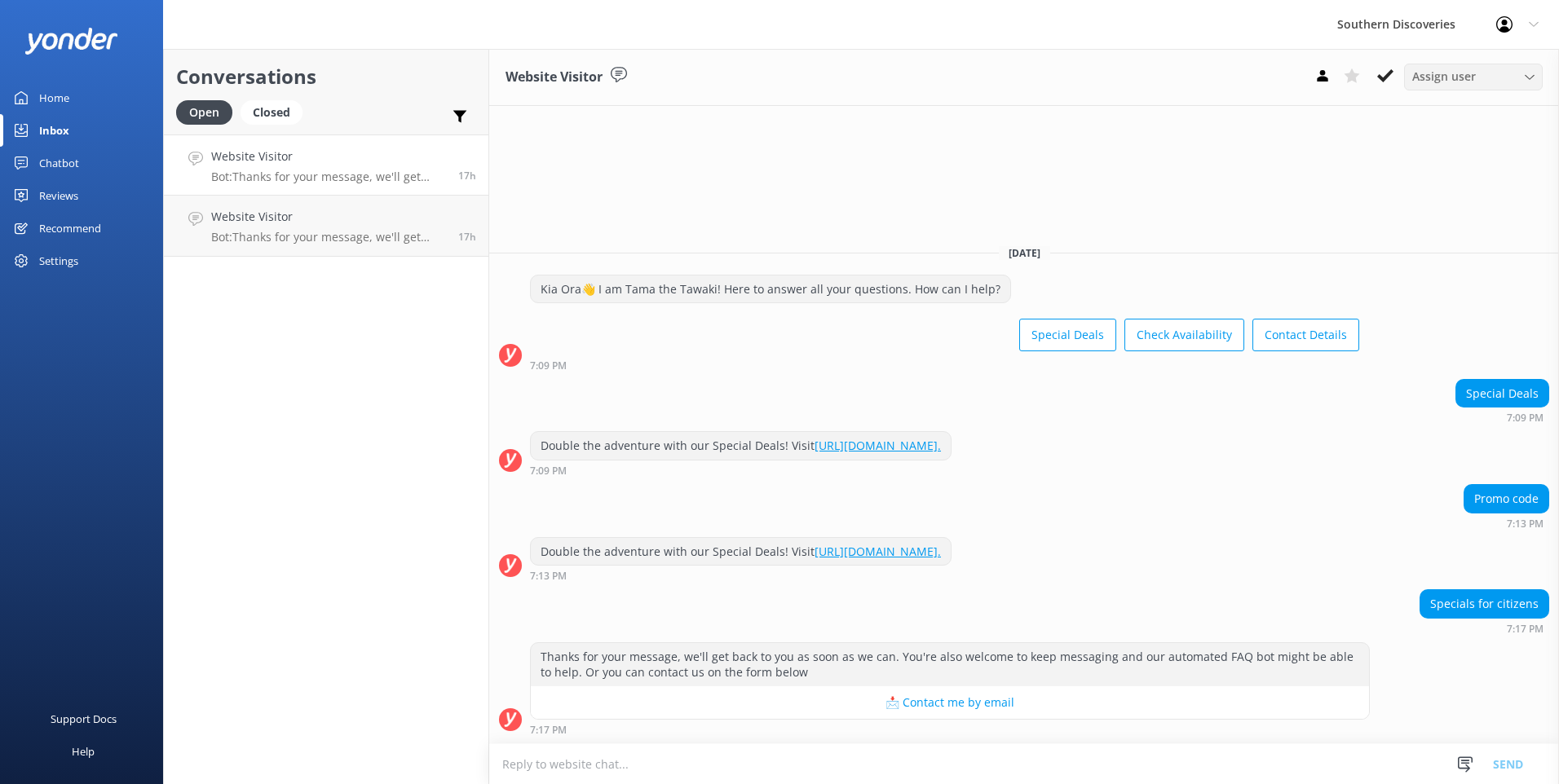
click at [1429, 77] on span "Assign user" at bounding box center [1444, 77] width 64 height 18
click at [1455, 145] on div "[PERSON_NAME]" at bounding box center [1451, 144] width 77 height 17
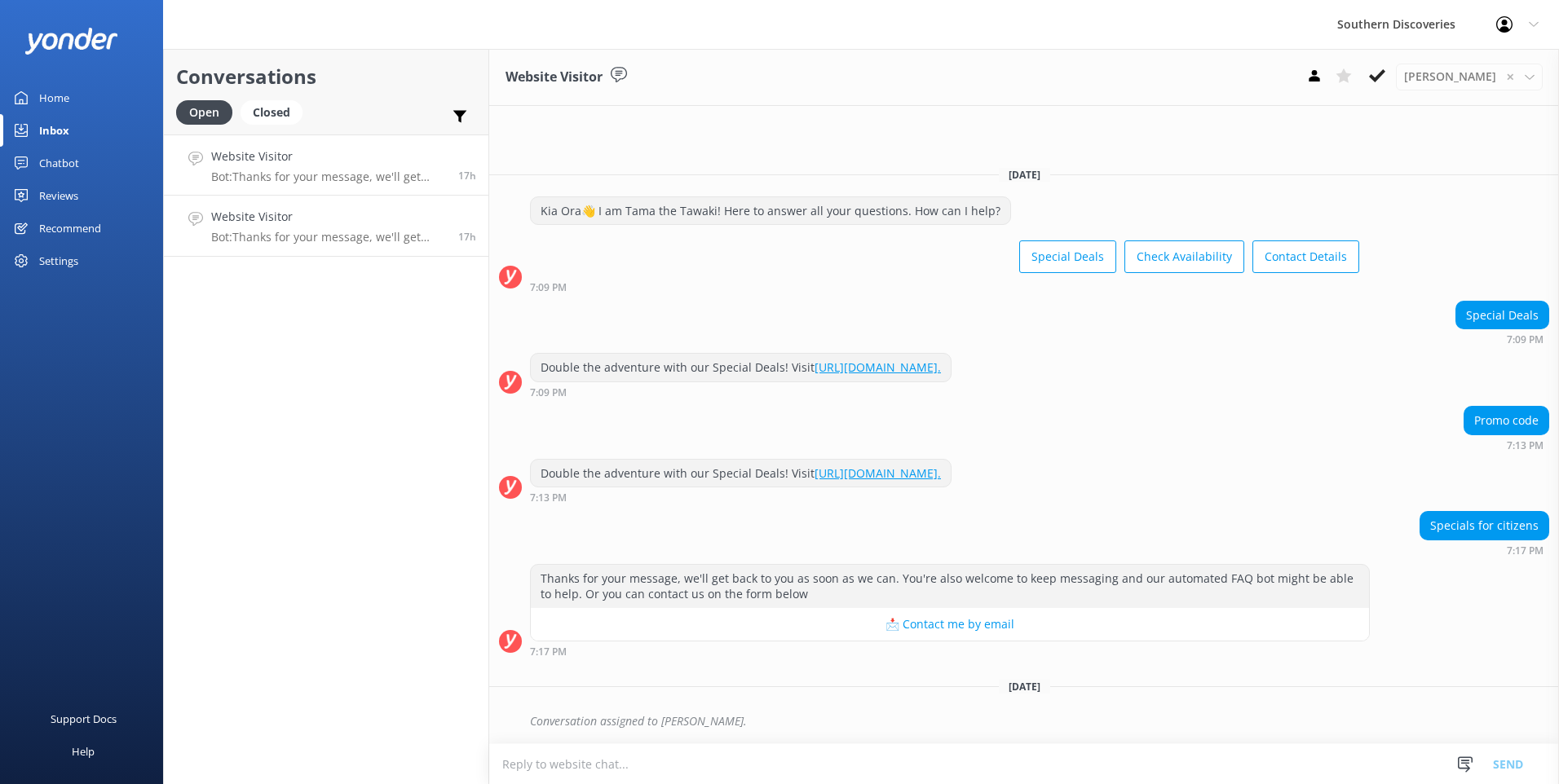
click at [364, 232] on p "Bot: Thanks for your message, we'll get back to you as soon as we can. You're a…" at bounding box center [328, 237] width 235 height 15
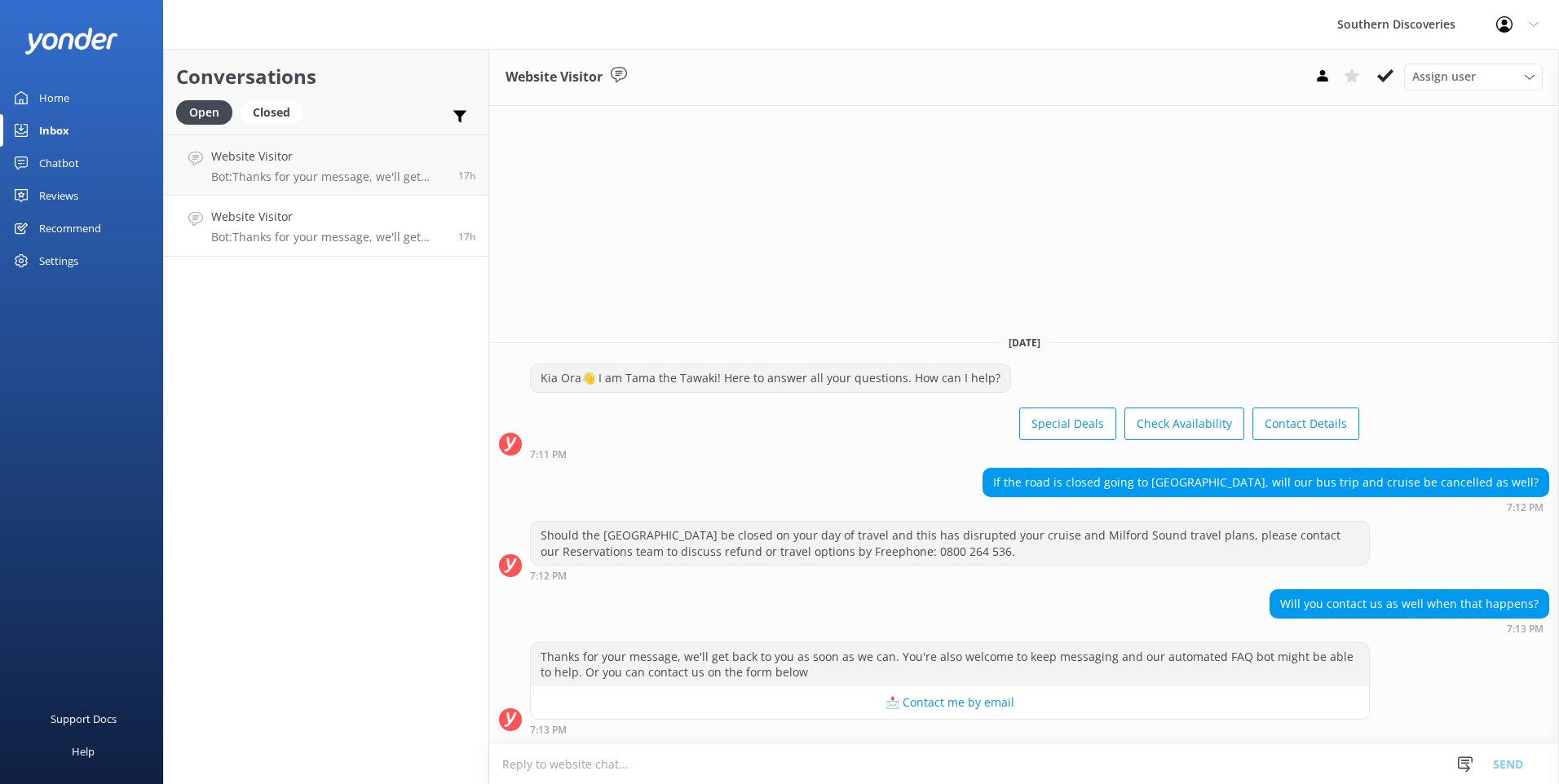
click at [733, 752] on textarea at bounding box center [1024, 764] width 1070 height 40
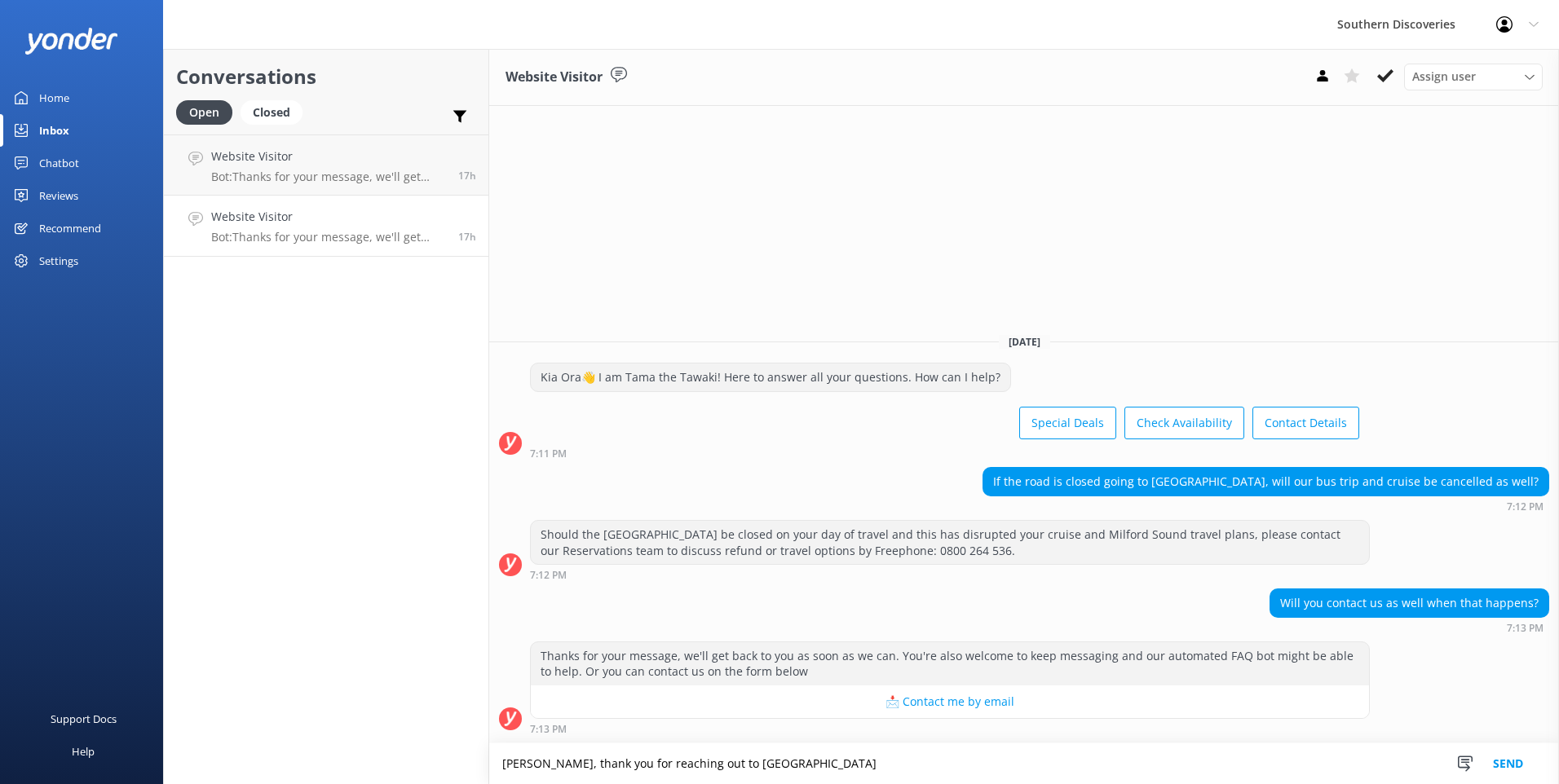
click at [740, 767] on textarea "[PERSON_NAME], thank you for reaching out to [GEOGRAPHIC_DATA]" at bounding box center [1024, 763] width 1070 height 41
click at [1080, 767] on textarea "[PERSON_NAME], thank you for reaching out to [GEOGRAPHIC_DATA]. In case of road…" at bounding box center [1024, 763] width 1070 height 41
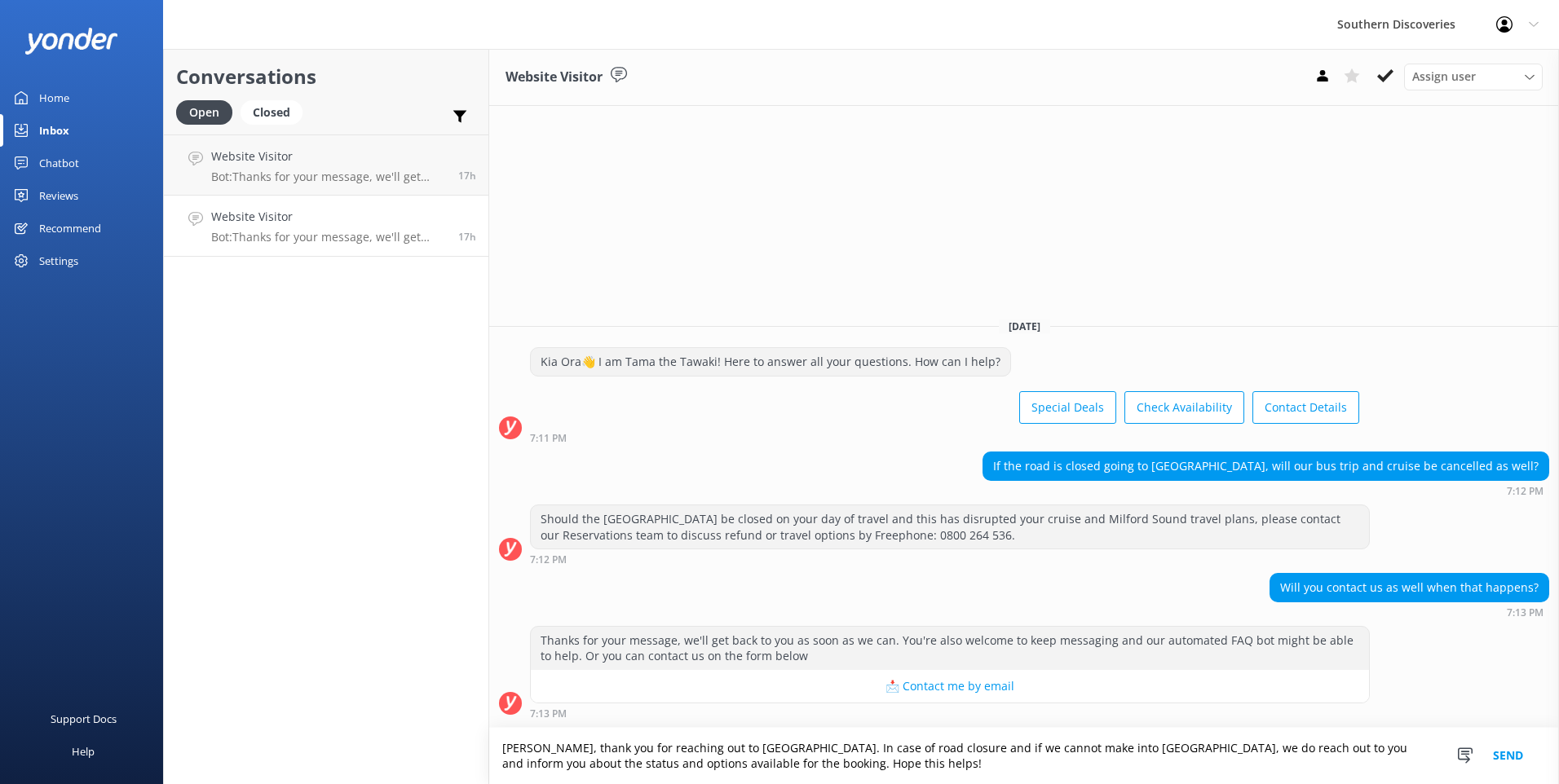
type textarea "[PERSON_NAME], thank you for reaching out to [GEOGRAPHIC_DATA]. In case of road…"
click at [1501, 751] on button "Send" at bounding box center [1508, 756] width 61 height 56
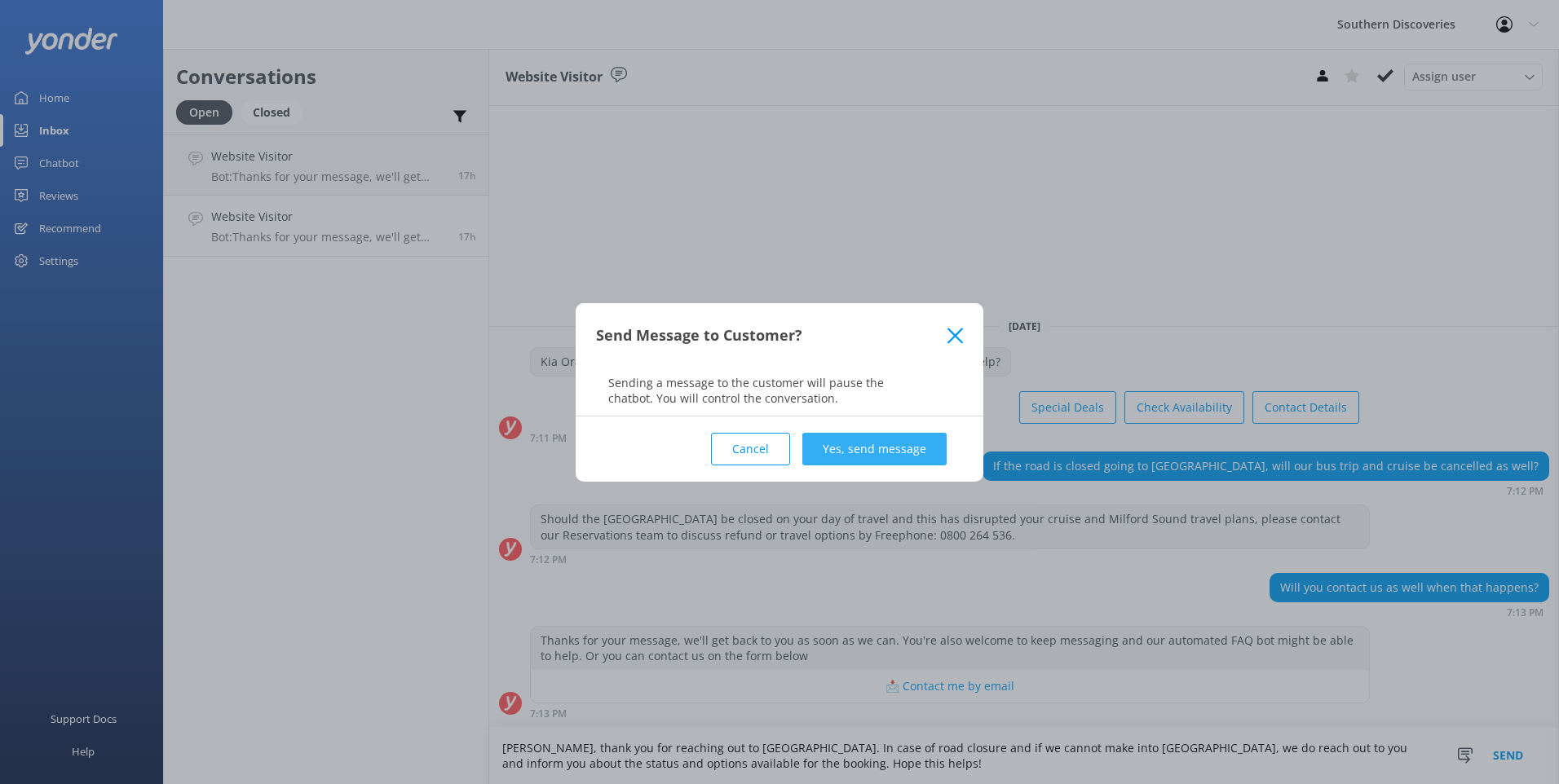
click at [869, 441] on button "Yes, send message" at bounding box center [875, 449] width 144 height 32
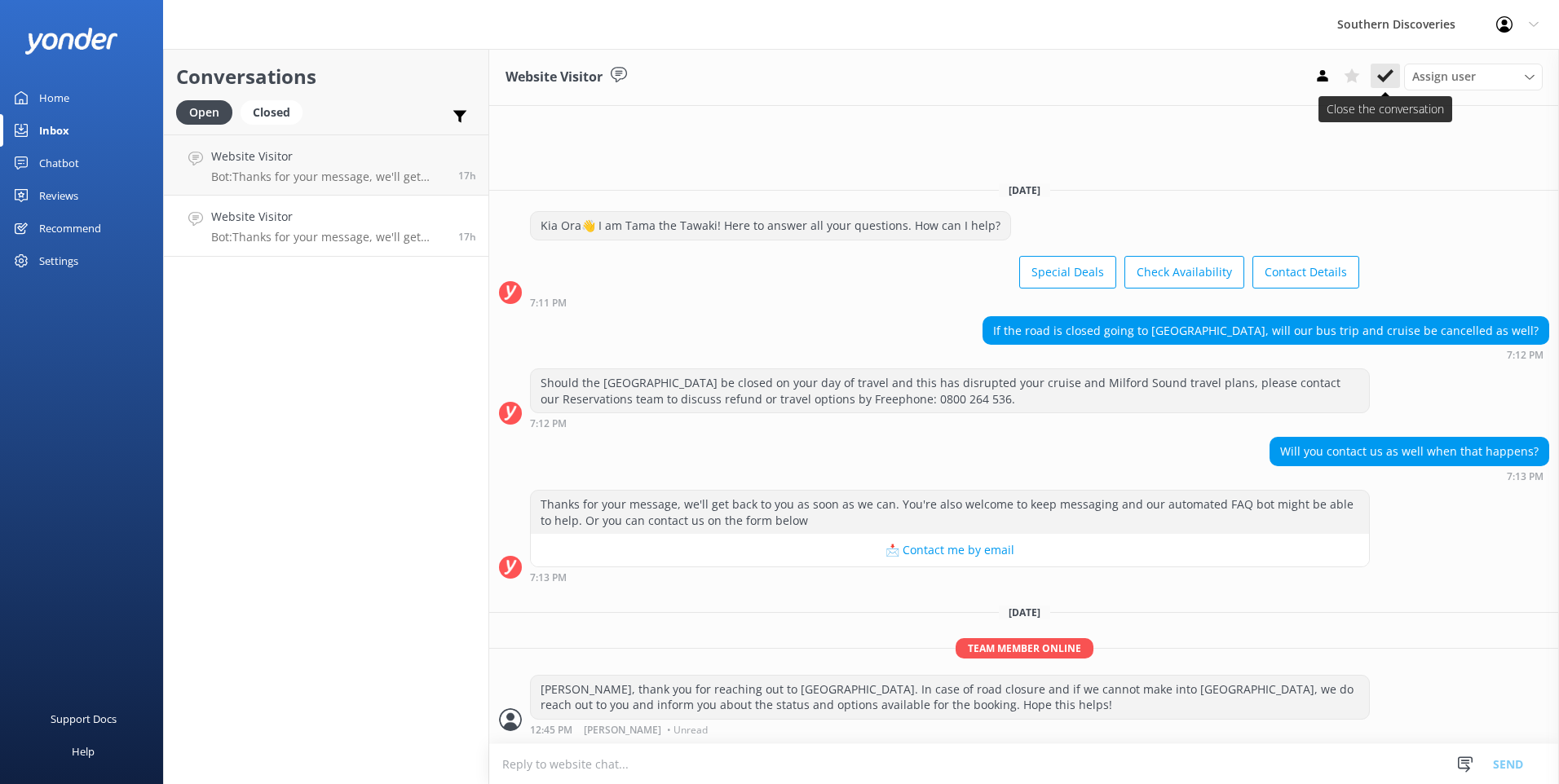
click at [1389, 77] on icon at bounding box center [1386, 76] width 17 height 17
